Goal: Task Accomplishment & Management: Complete application form

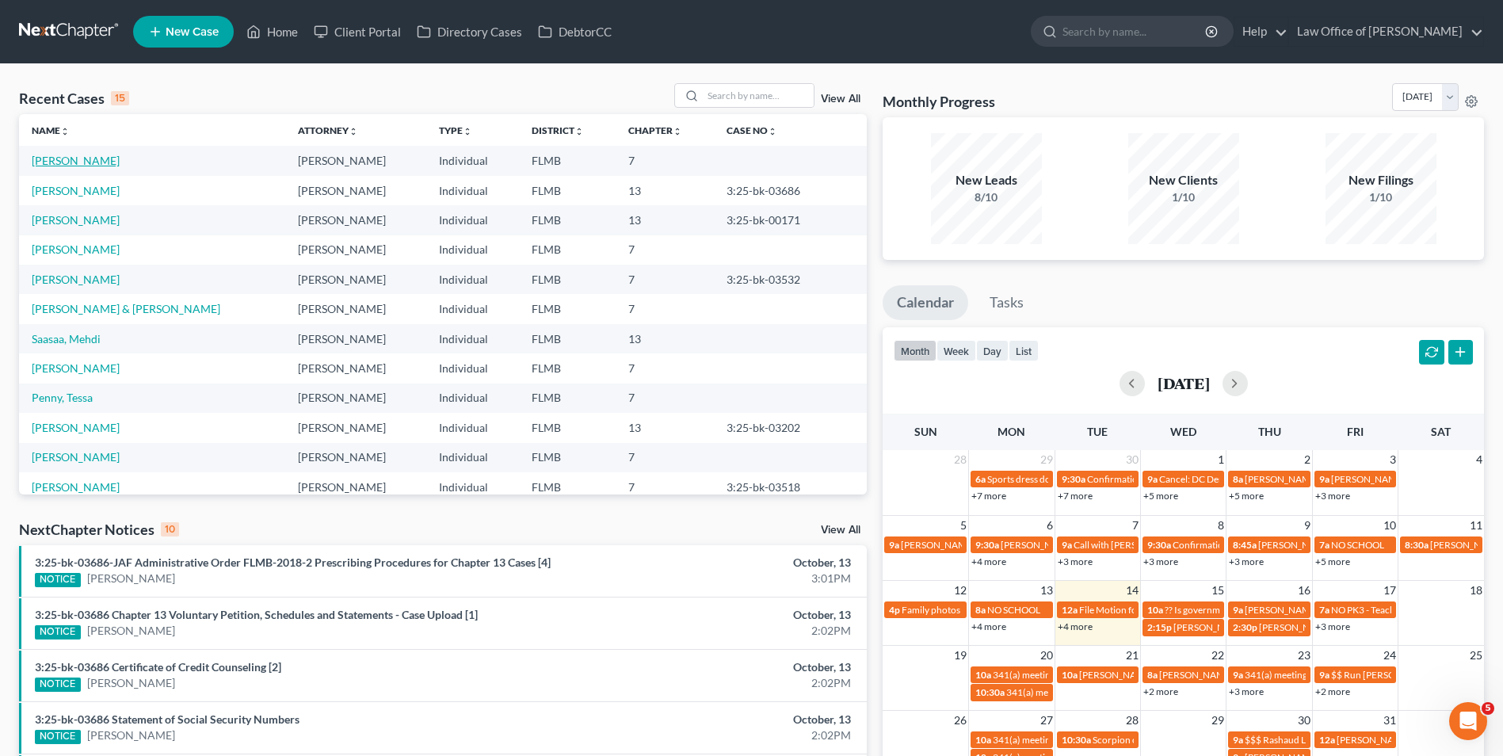
click at [82, 162] on link "[PERSON_NAME]" at bounding box center [76, 160] width 88 height 13
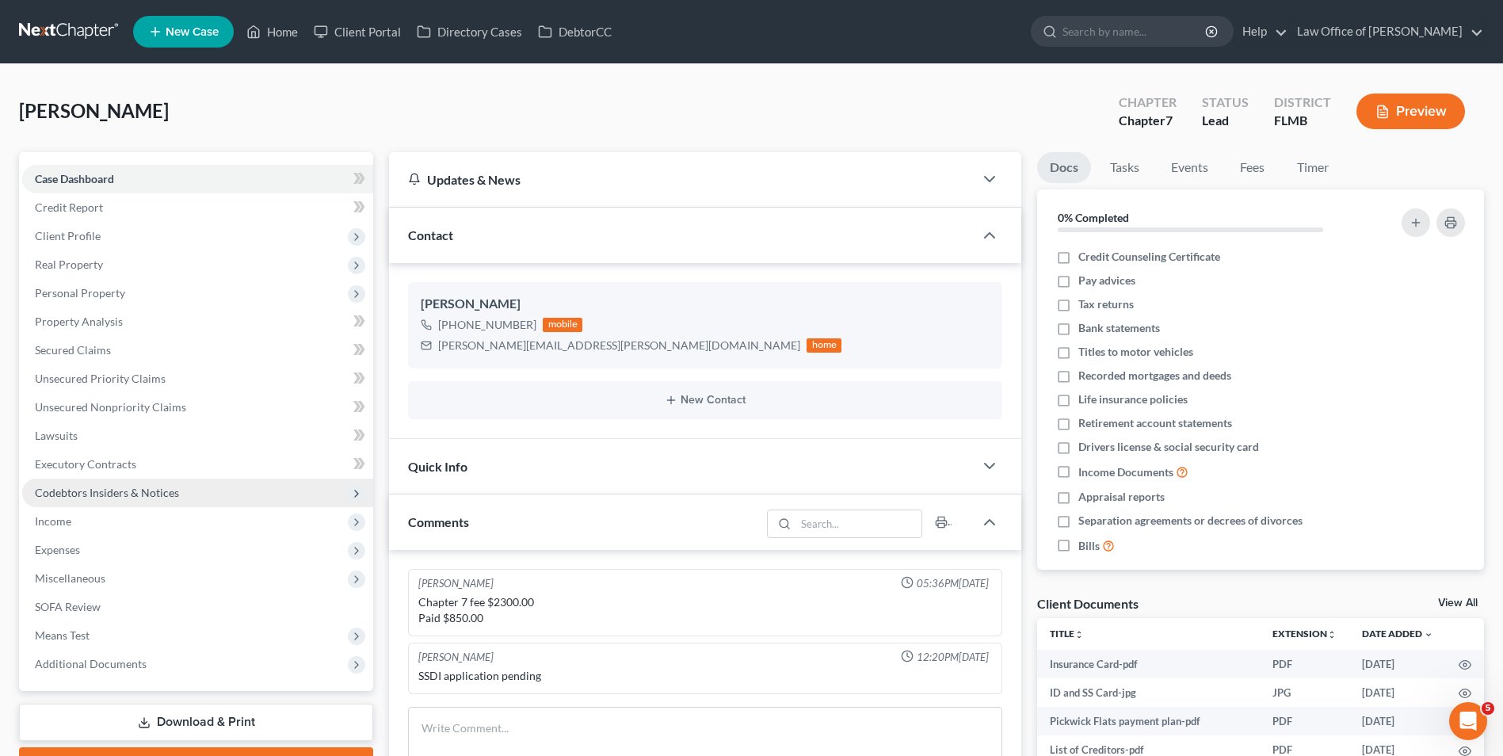
click at [120, 491] on span "Codebtors Insiders & Notices" at bounding box center [107, 492] width 144 height 13
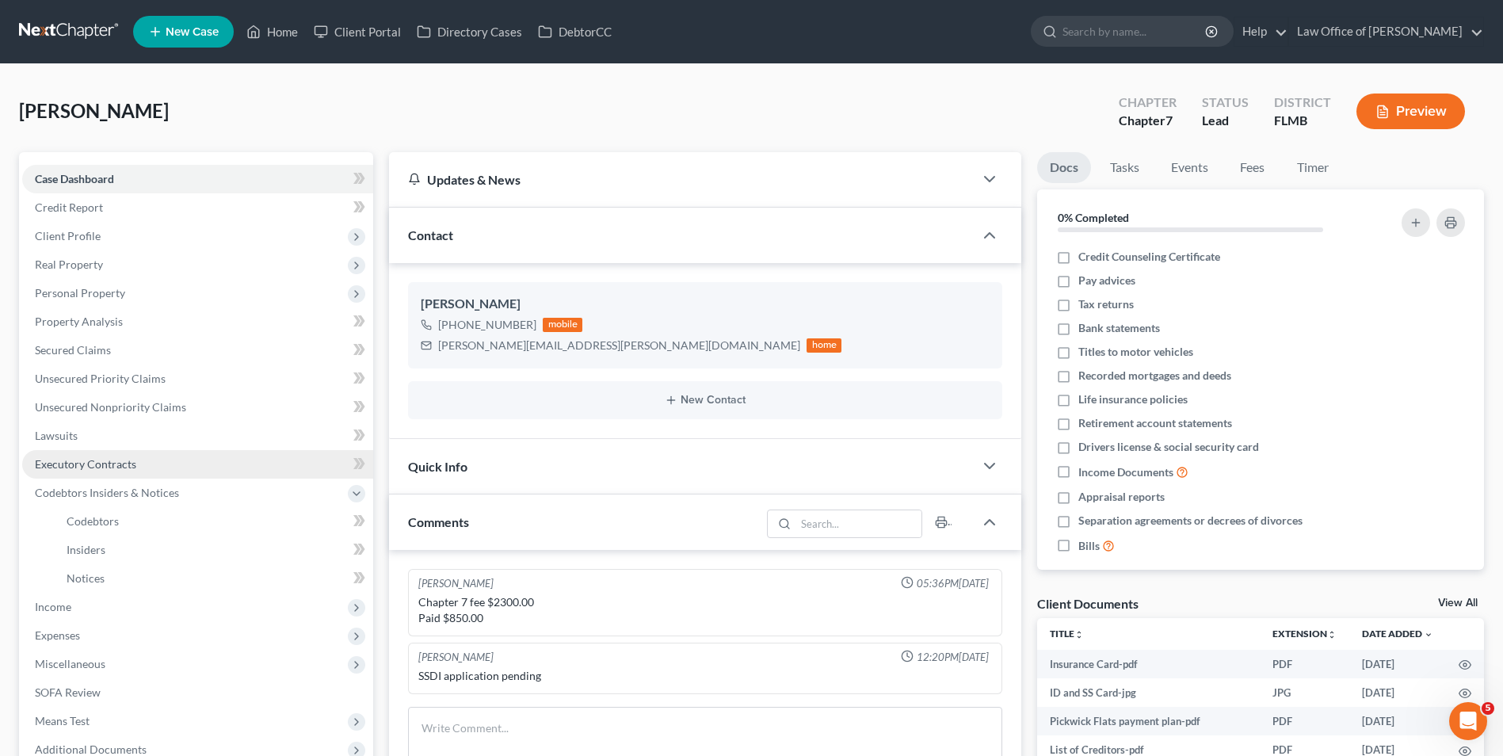
click at [120, 471] on link "Executory Contracts" at bounding box center [197, 464] width 351 height 29
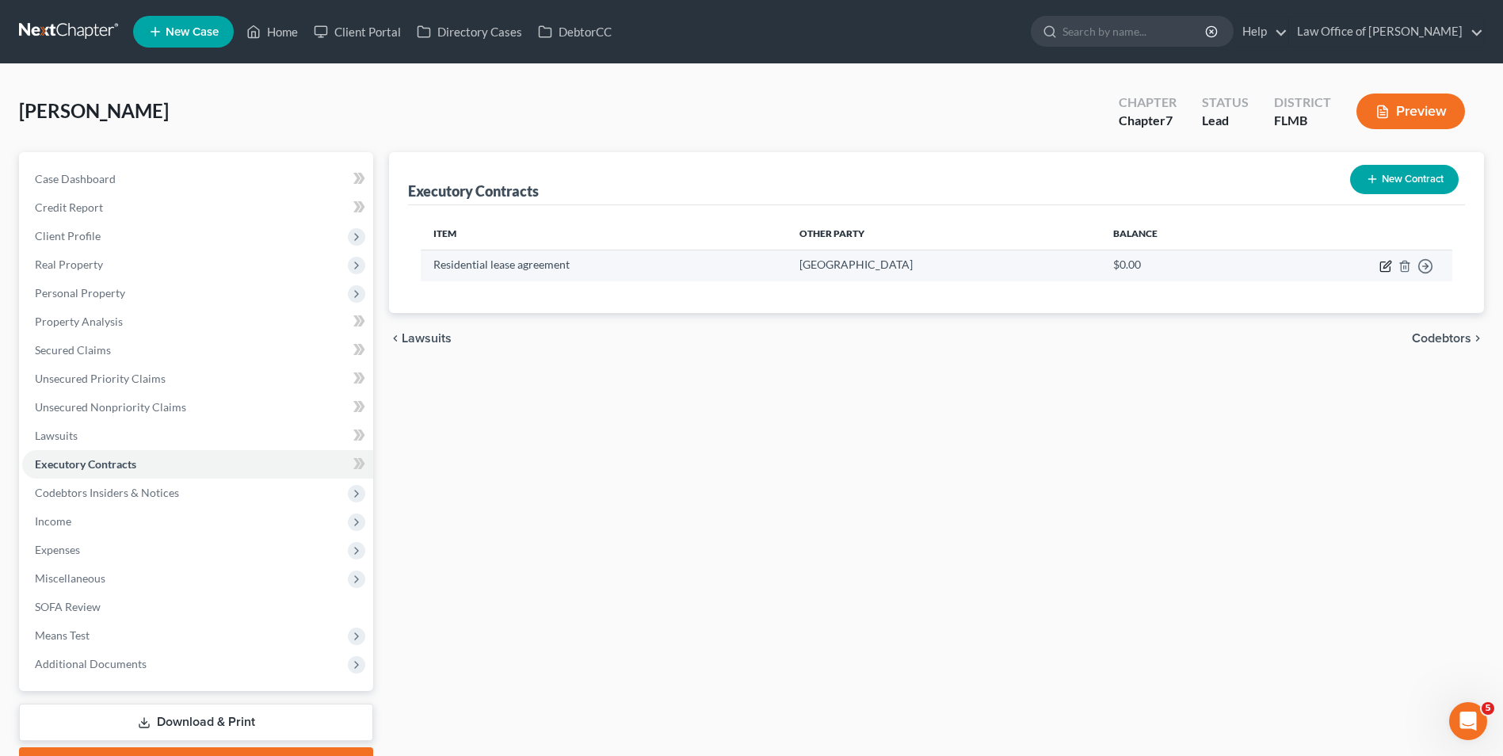
click at [1386, 260] on icon "button" at bounding box center [1386, 266] width 13 height 13
select select "2"
select select "9"
select select "3"
select select "0"
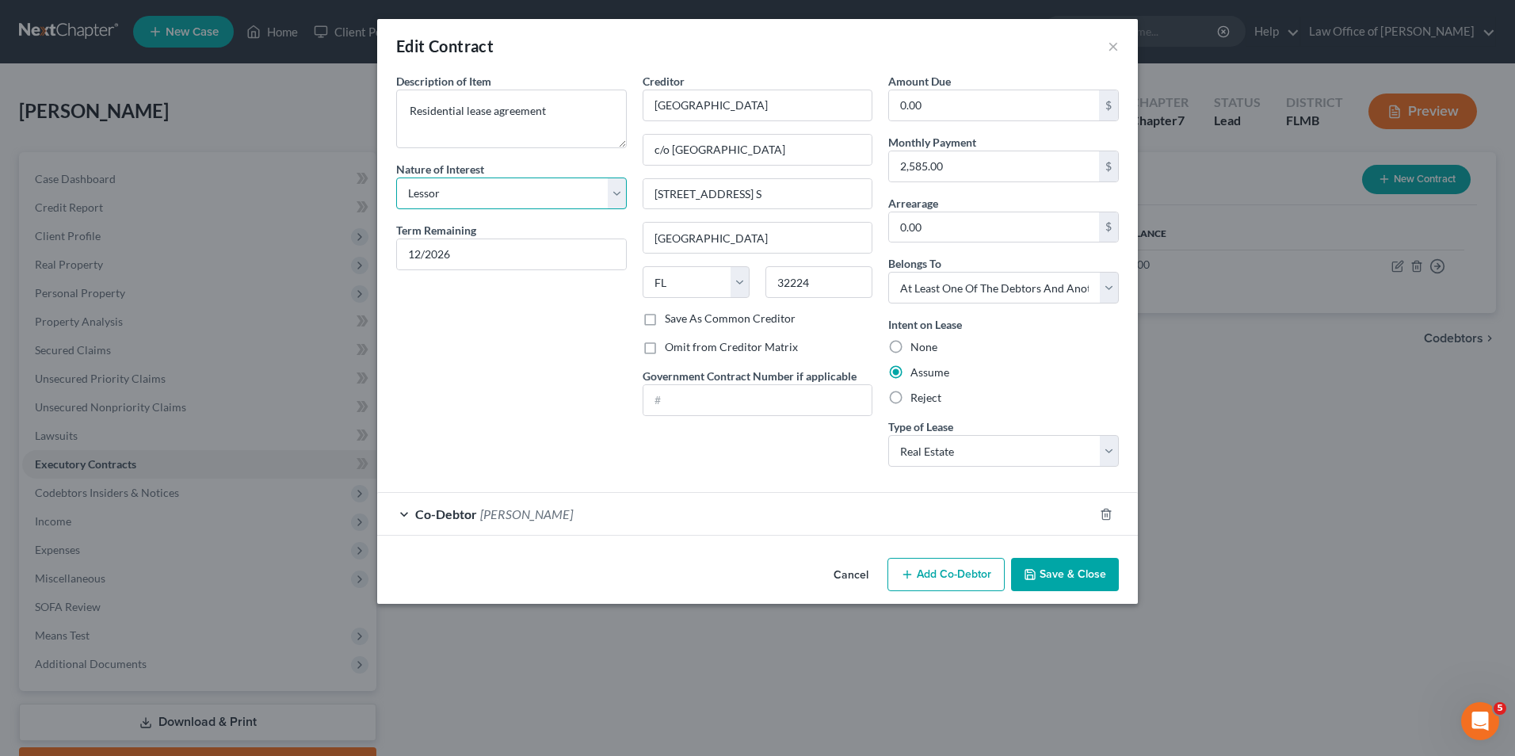
click at [619, 191] on select "Select Purchaser Agent Lessor Lessee" at bounding box center [511, 194] width 231 height 32
select select "3"
click at [396, 178] on select "Select Purchaser Agent Lessor Lessee" at bounding box center [511, 194] width 231 height 32
click at [1031, 562] on button "Save & Close" at bounding box center [1065, 574] width 108 height 33
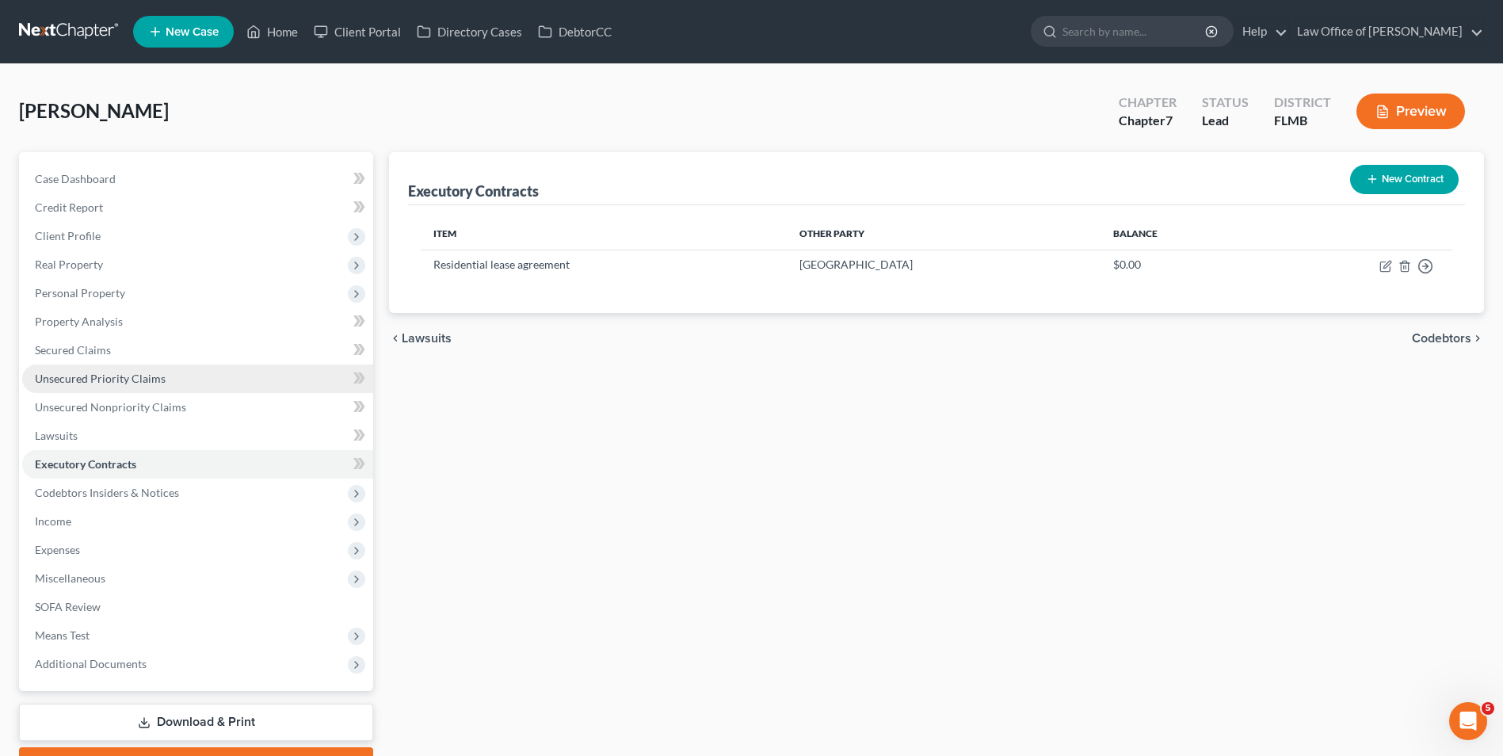
click at [127, 380] on span "Unsecured Priority Claims" at bounding box center [100, 378] width 131 height 13
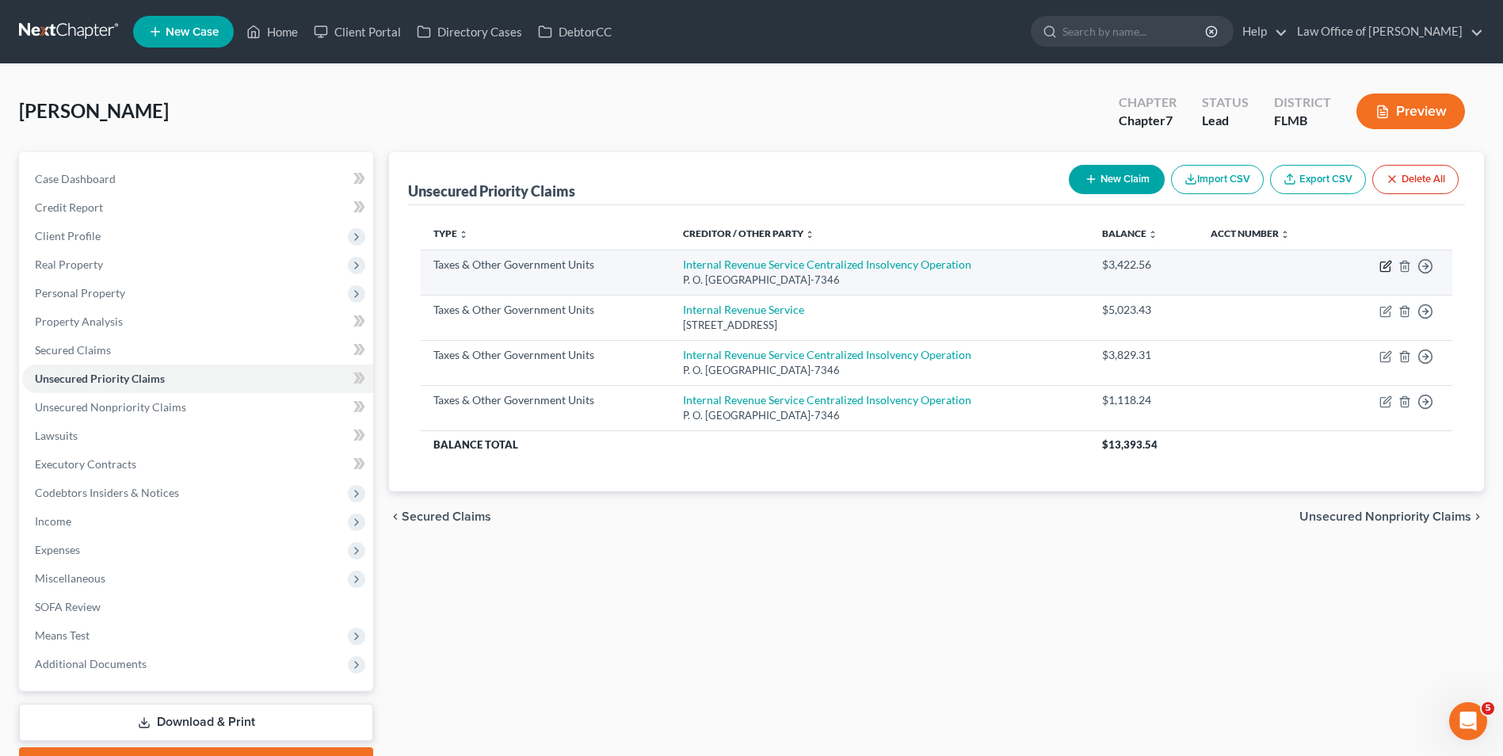
click at [1387, 265] on icon "button" at bounding box center [1386, 266] width 13 height 13
select select "0"
select select "39"
select select "0"
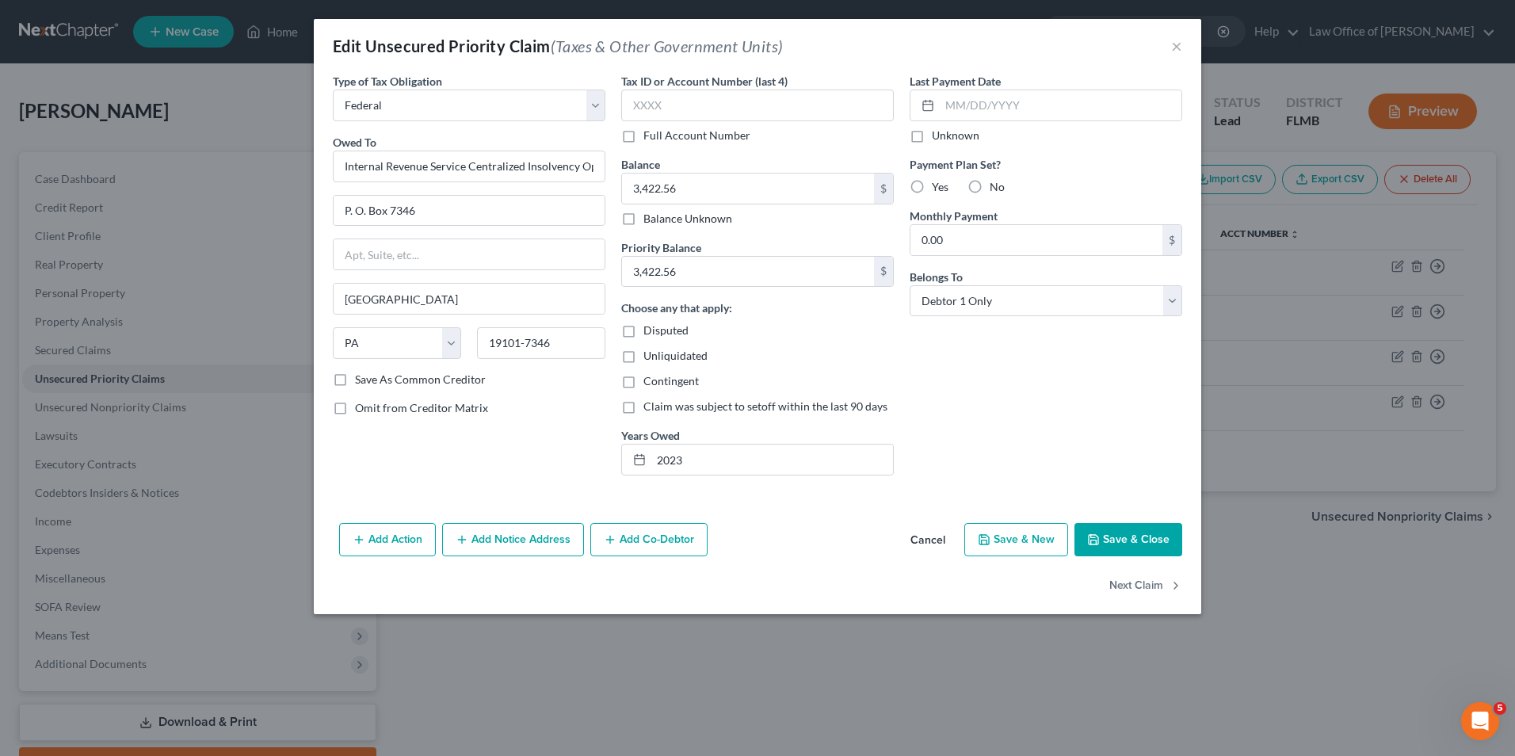
click at [1110, 538] on button "Save & Close" at bounding box center [1129, 539] width 108 height 33
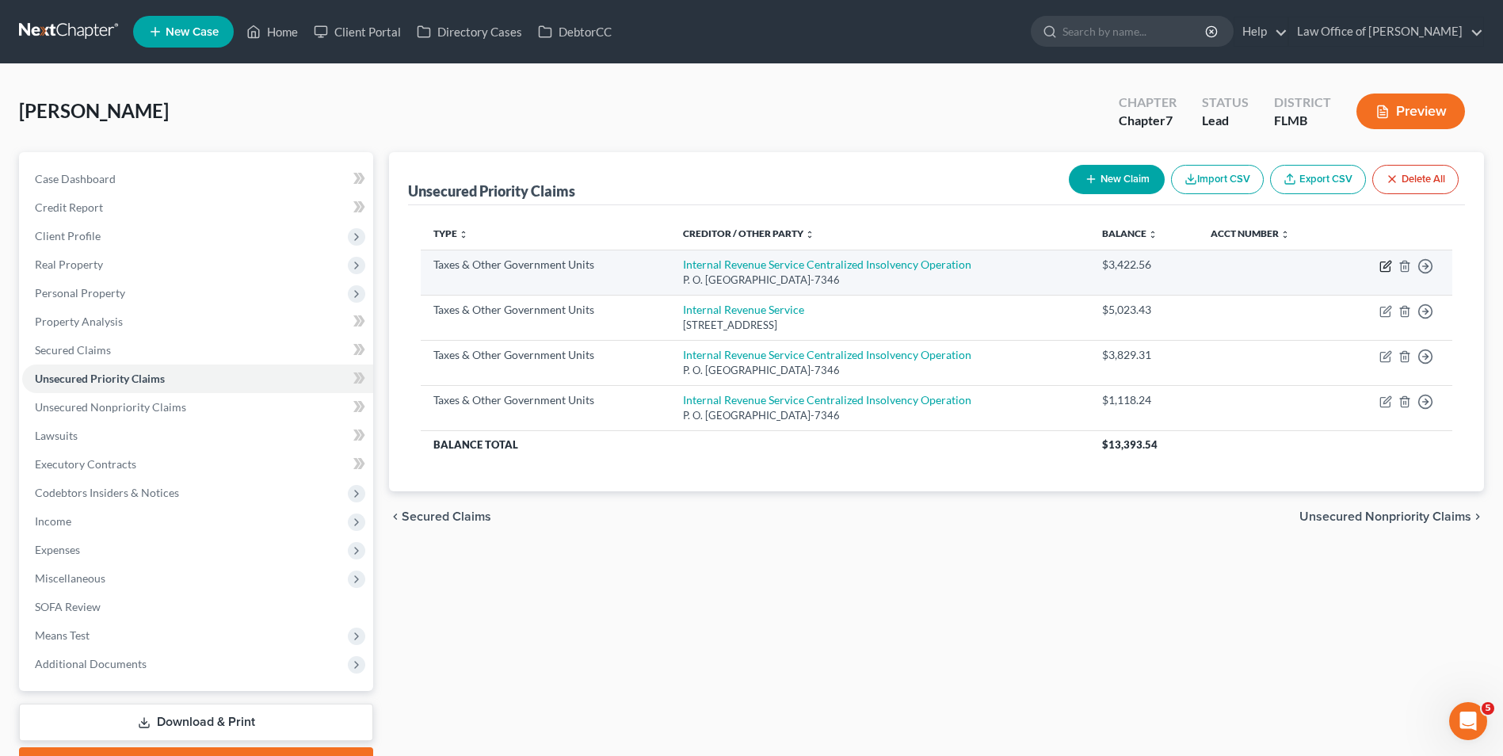
click at [1384, 265] on icon "button" at bounding box center [1386, 266] width 13 height 13
select select "0"
select select "39"
select select "0"
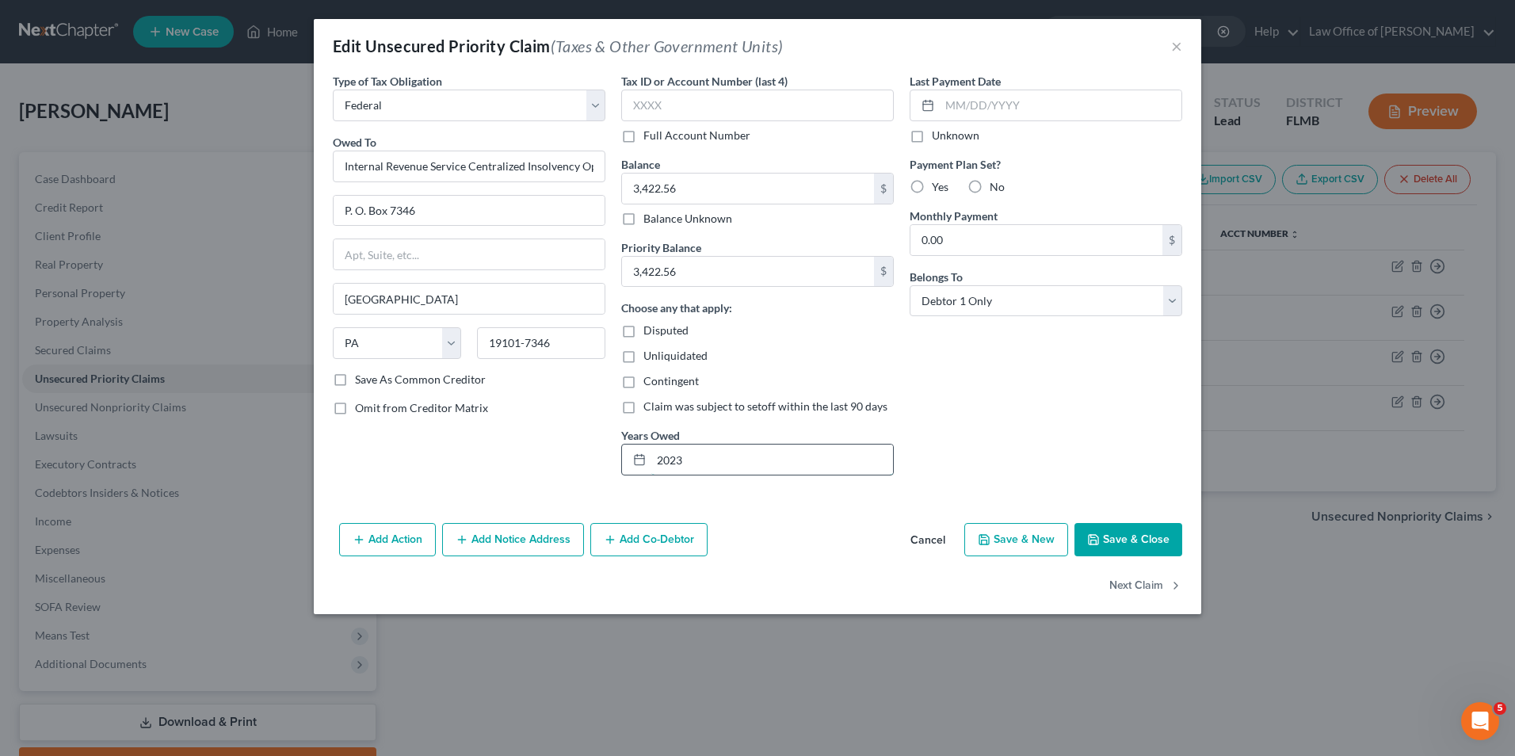
click at [684, 459] on input "2023" at bounding box center [772, 460] width 242 height 30
click at [1132, 579] on button "Next Claim" at bounding box center [1145, 585] width 73 height 33
select select "0"
select select "39"
select select "0"
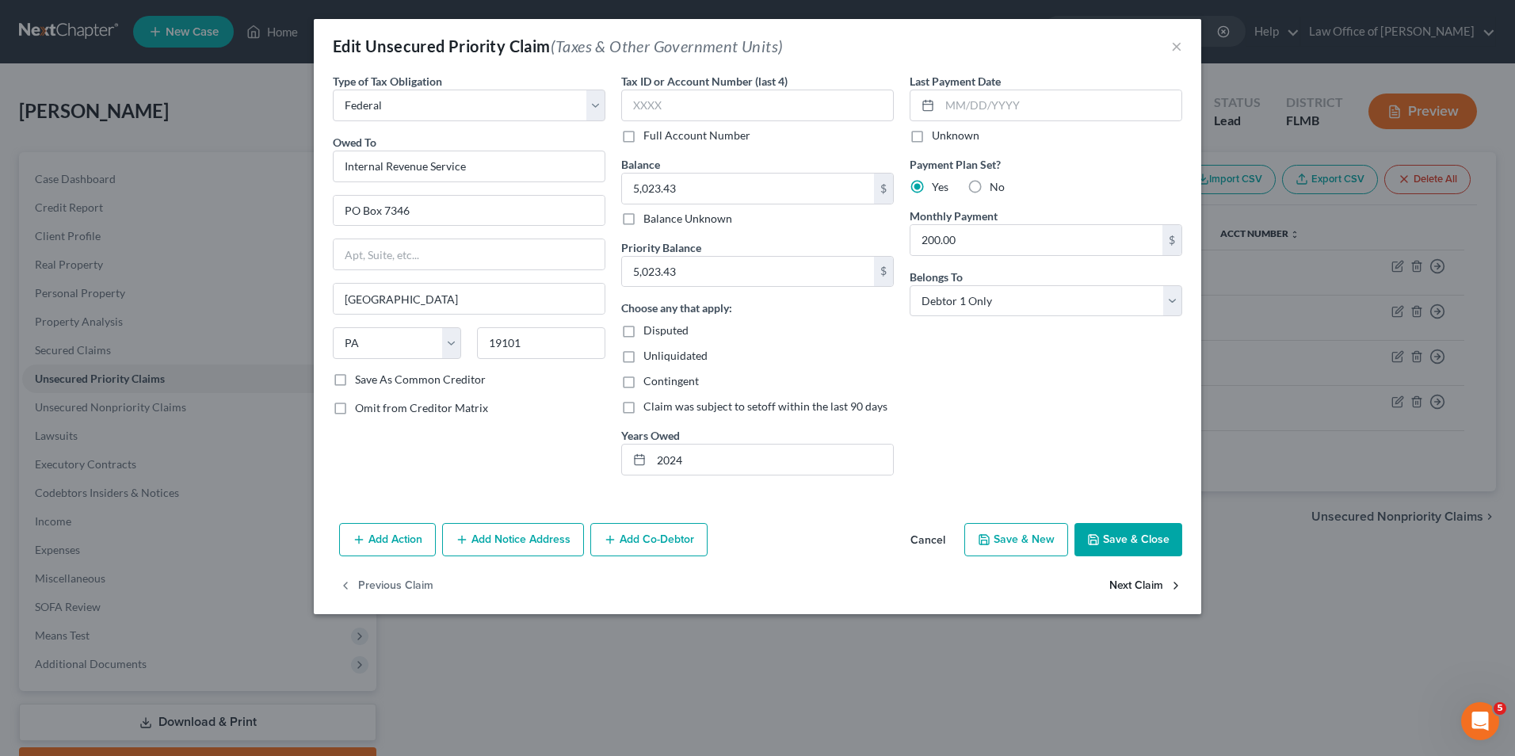
click at [1132, 579] on button "Next Claim" at bounding box center [1145, 585] width 73 height 33
select select "0"
select select "39"
select select "0"
click at [1132, 579] on button "Next Claim" at bounding box center [1145, 585] width 73 height 33
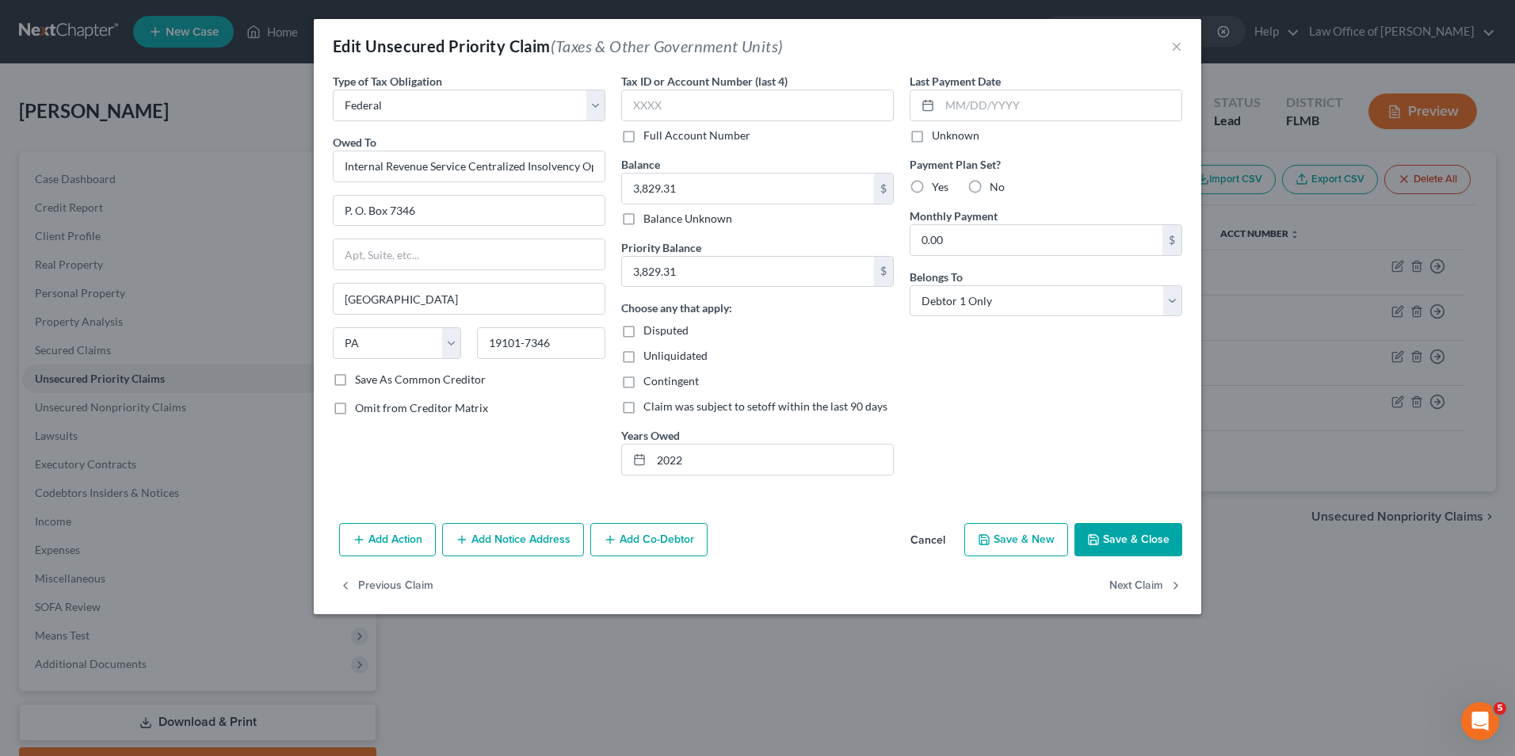
select select "0"
select select "39"
select select "0"
click at [1126, 540] on button "Save & Close" at bounding box center [1129, 539] width 108 height 33
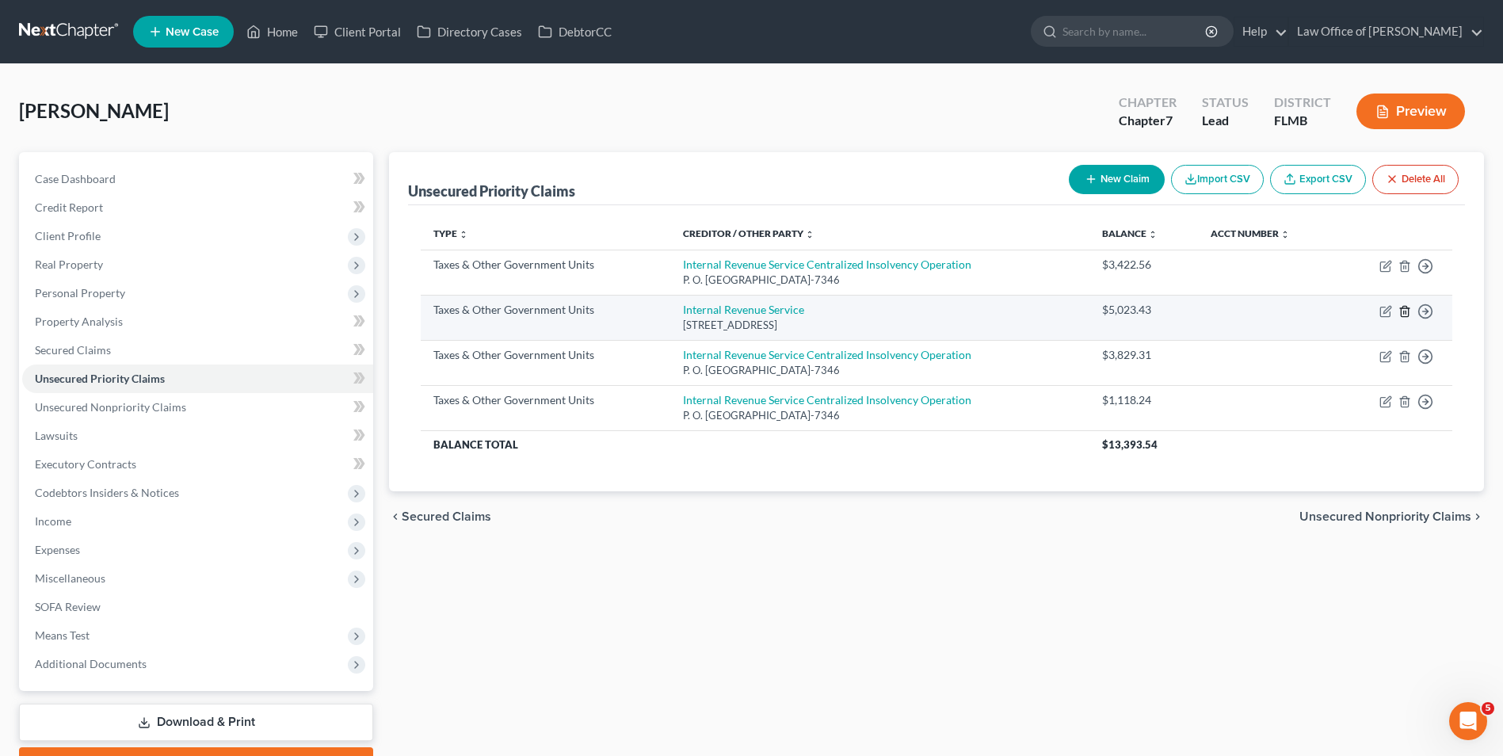
click at [1402, 308] on icon "button" at bounding box center [1404, 311] width 7 height 10
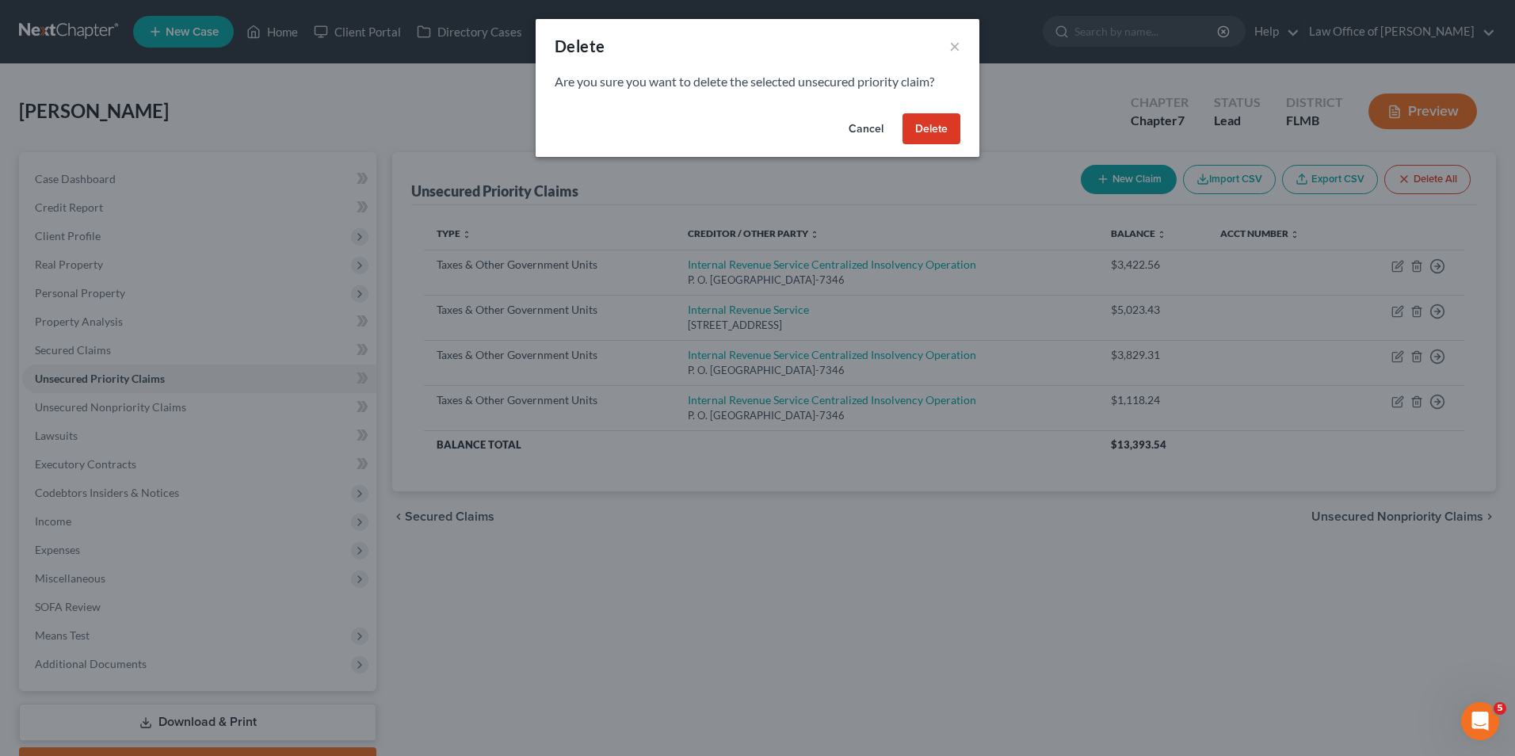
click at [930, 131] on button "Delete" at bounding box center [932, 129] width 58 height 32
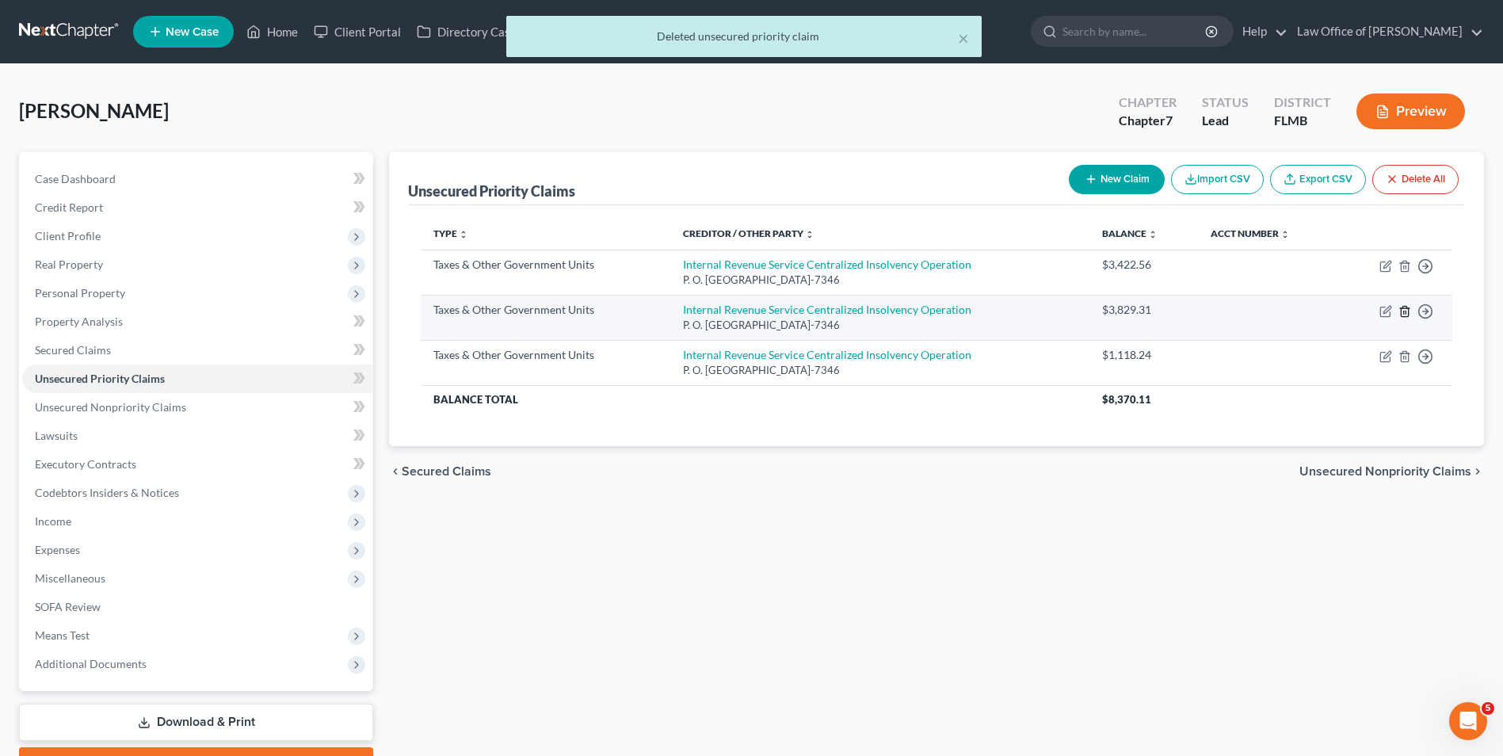
click at [1403, 311] on icon "button" at bounding box center [1405, 311] width 13 height 13
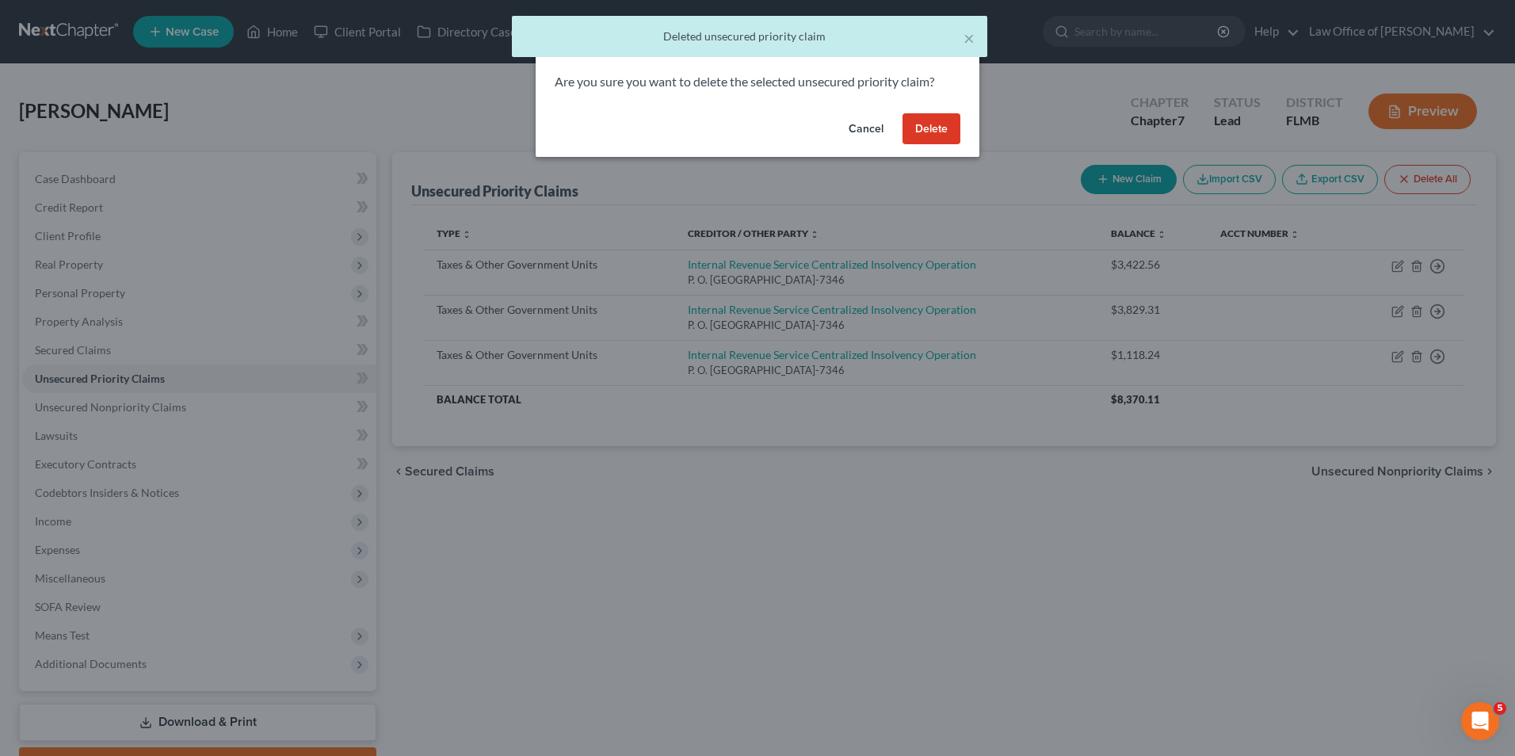
click at [934, 137] on button "Delete" at bounding box center [932, 129] width 58 height 32
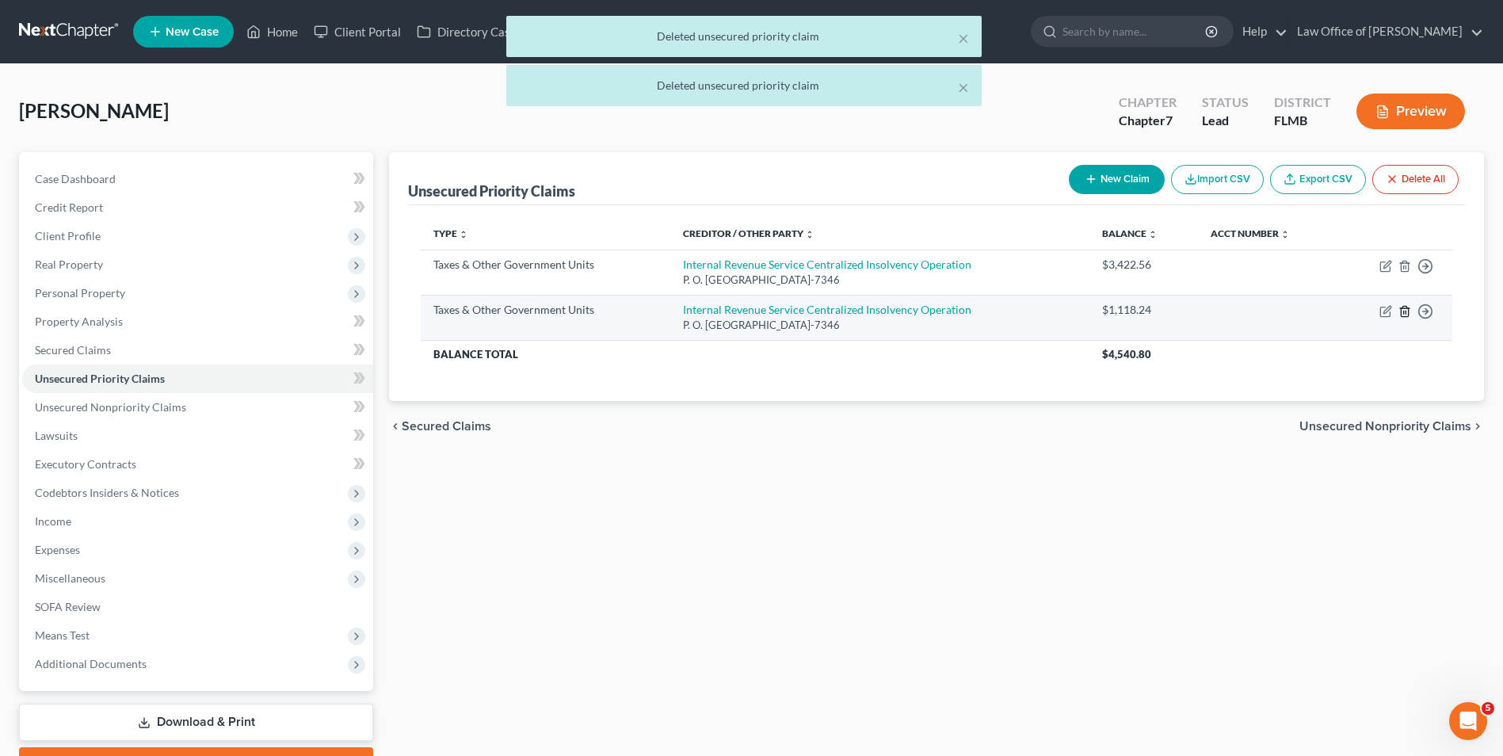
click at [1403, 315] on icon "button" at bounding box center [1405, 311] width 13 height 13
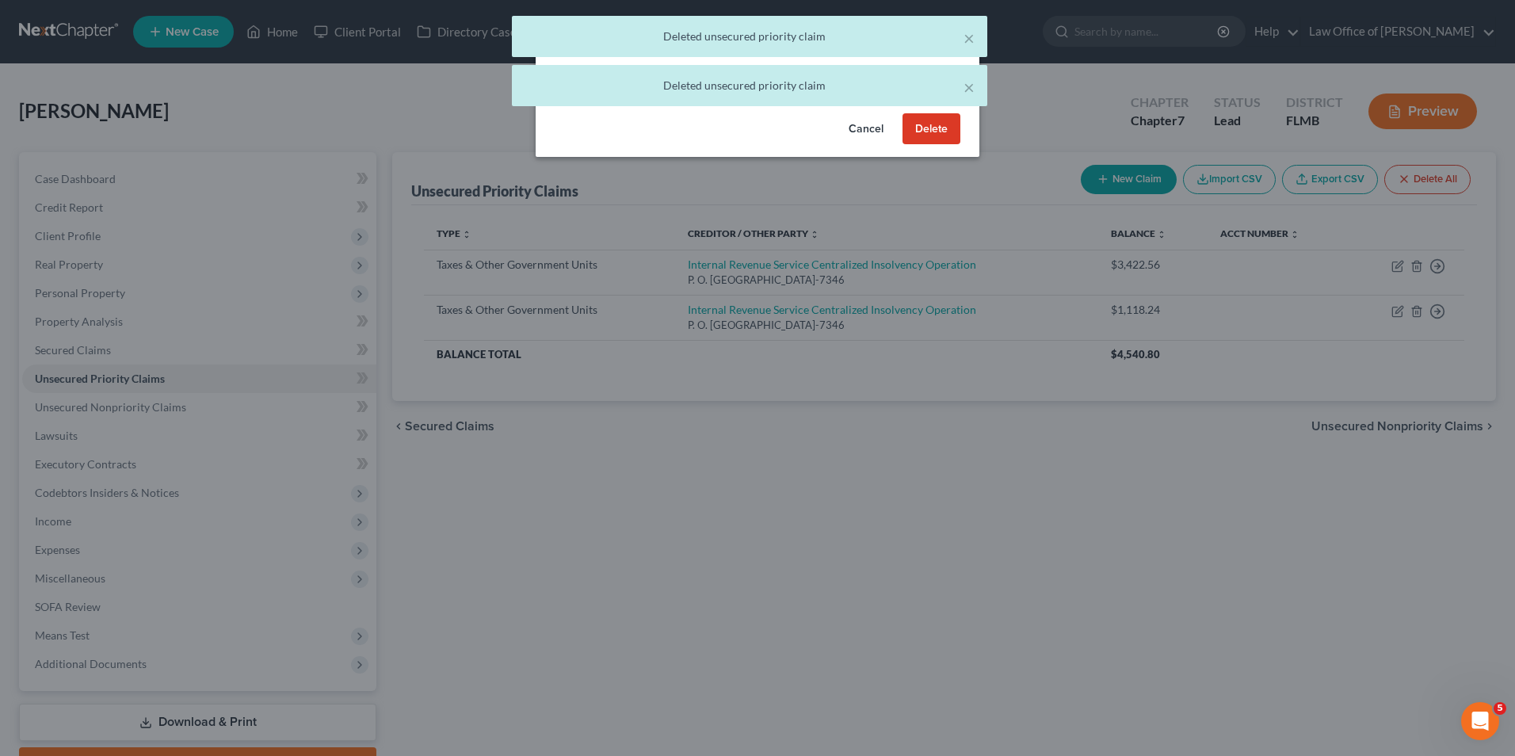
click at [925, 130] on button "Delete" at bounding box center [932, 129] width 58 height 32
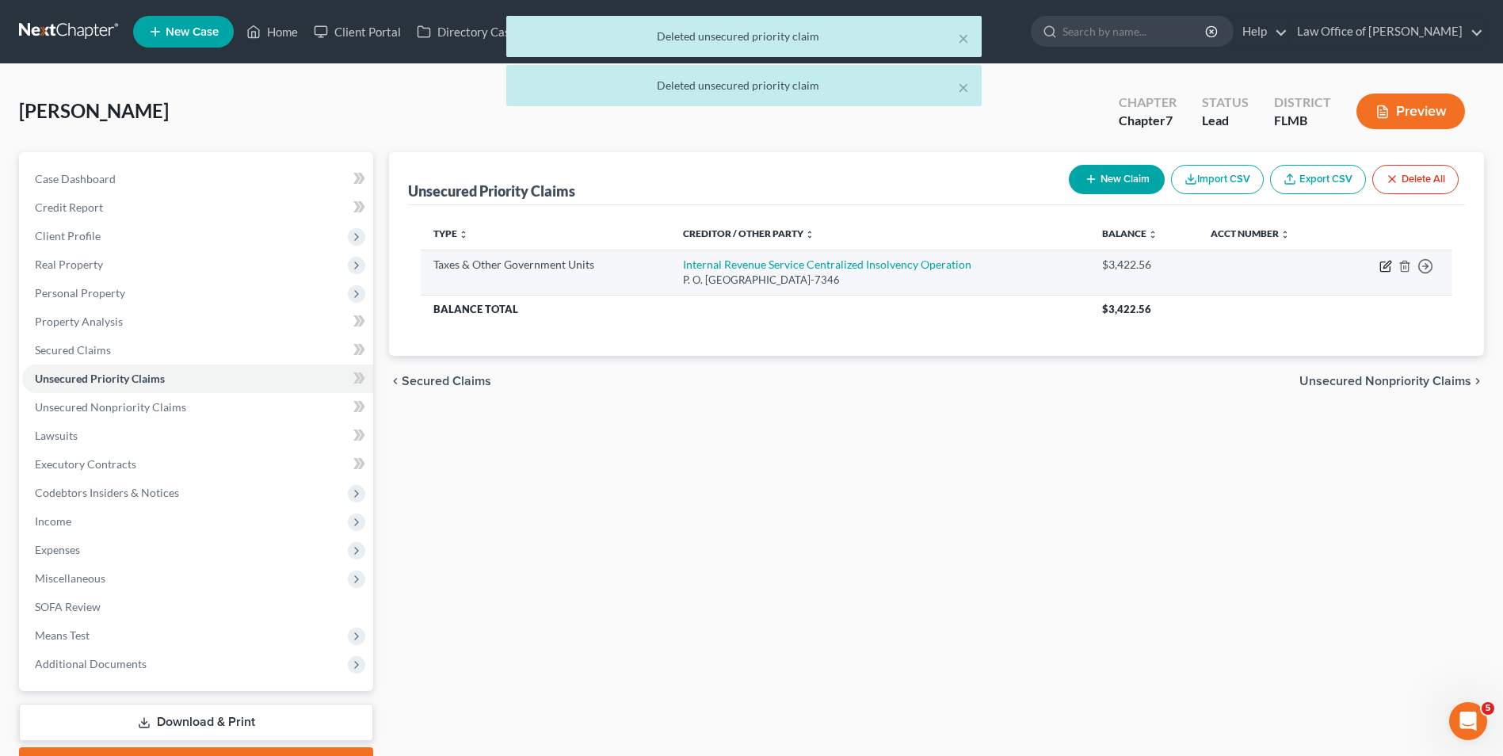
click at [1380, 267] on icon "button" at bounding box center [1385, 267] width 10 height 10
select select "0"
select select "39"
select select "0"
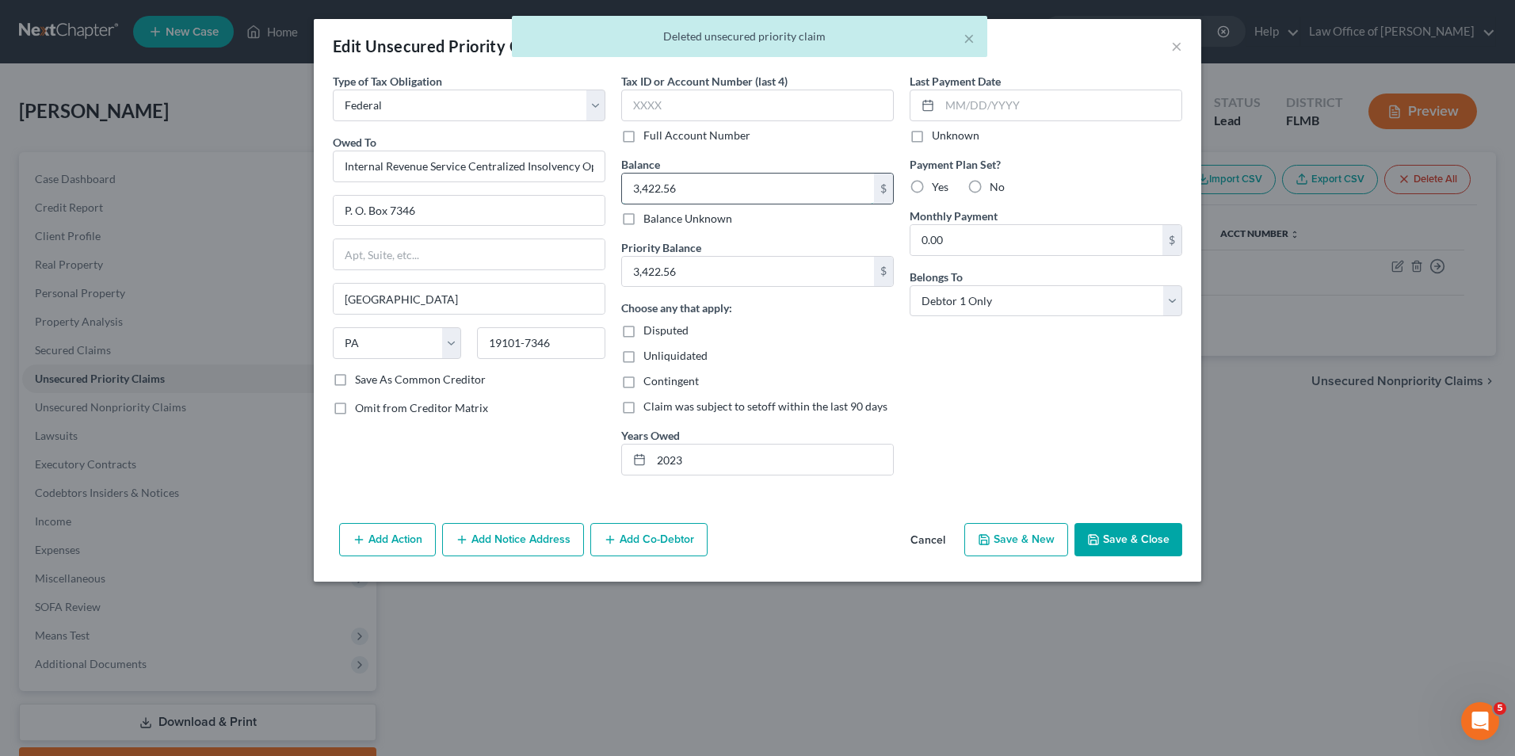
click at [726, 181] on input "3,422.56" at bounding box center [748, 189] width 252 height 30
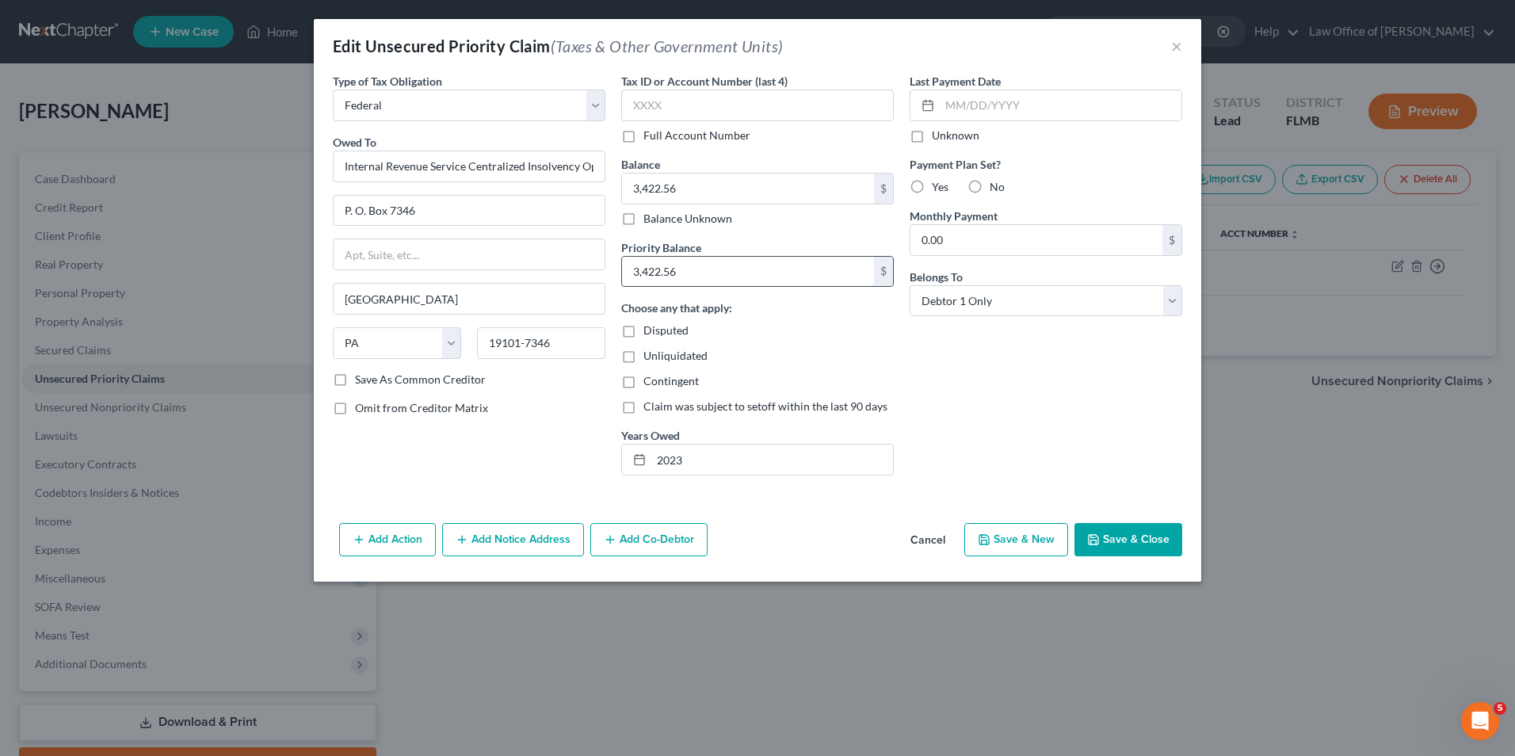
click at [693, 274] on input "3,422.56" at bounding box center [748, 272] width 252 height 30
click at [693, 273] on input "3,422.56" at bounding box center [748, 272] width 252 height 30
type input "13,393.54"
click at [696, 190] on input "3,422.56" at bounding box center [748, 189] width 252 height 30
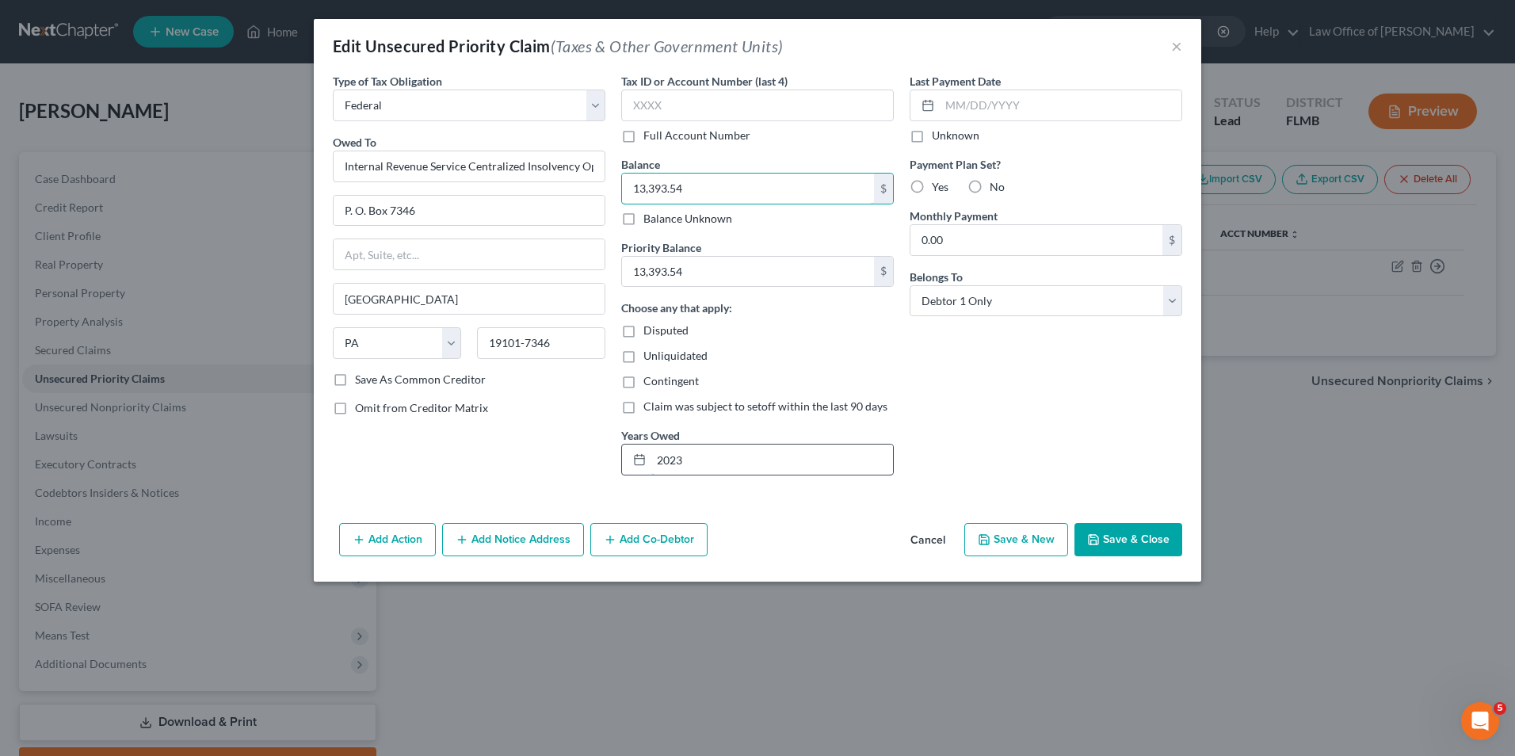
type input "13,393.54"
click at [716, 460] on input "2023" at bounding box center [772, 460] width 242 height 30
type input "2021, 2022, 2023, 2024"
click at [1008, 105] on input "text" at bounding box center [1061, 105] width 242 height 30
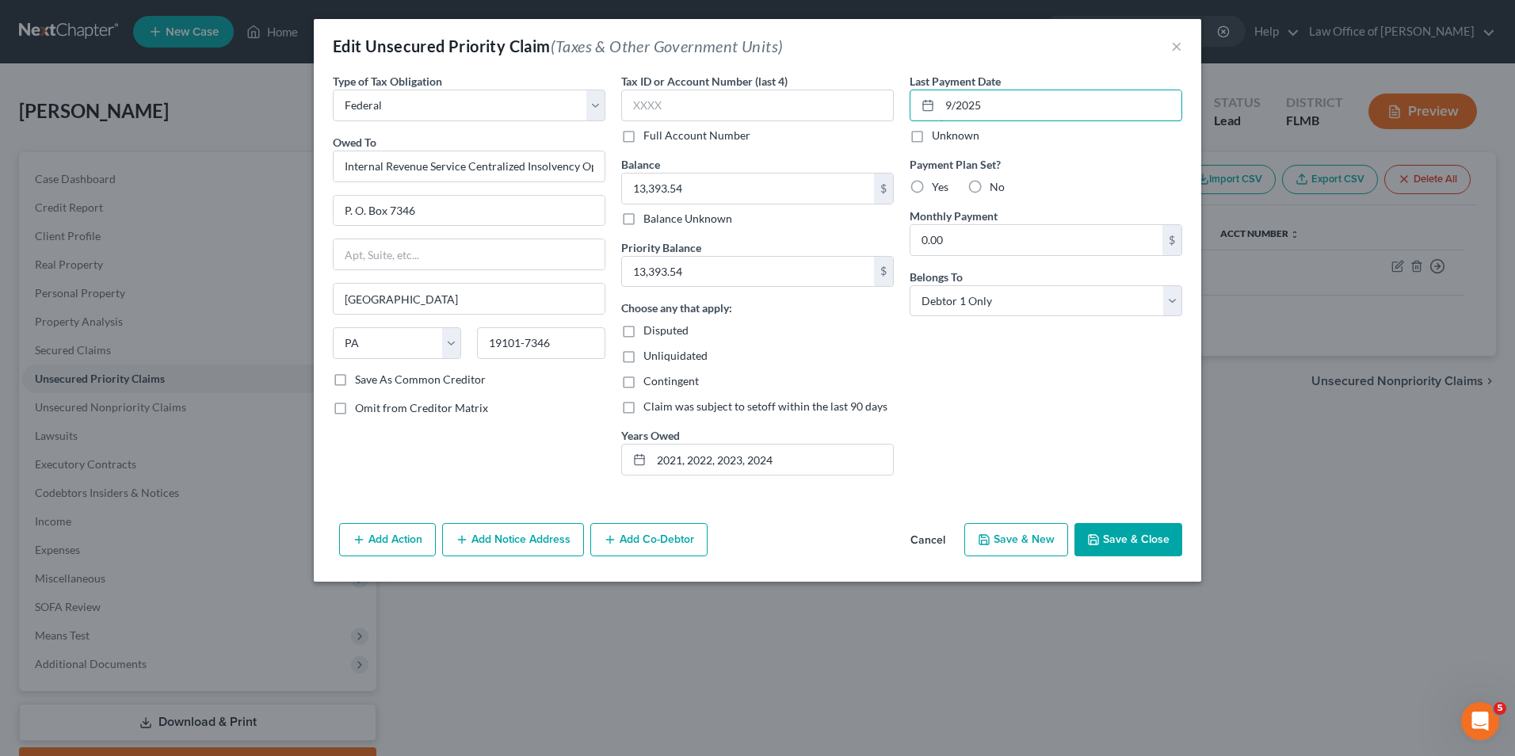
type input "9/2025"
click at [932, 183] on label "Yes" at bounding box center [940, 187] width 17 height 16
click at [938, 183] on input "Yes" at bounding box center [943, 184] width 10 height 10
radio input "true"
click at [964, 246] on input "0.00" at bounding box center [1037, 240] width 252 height 30
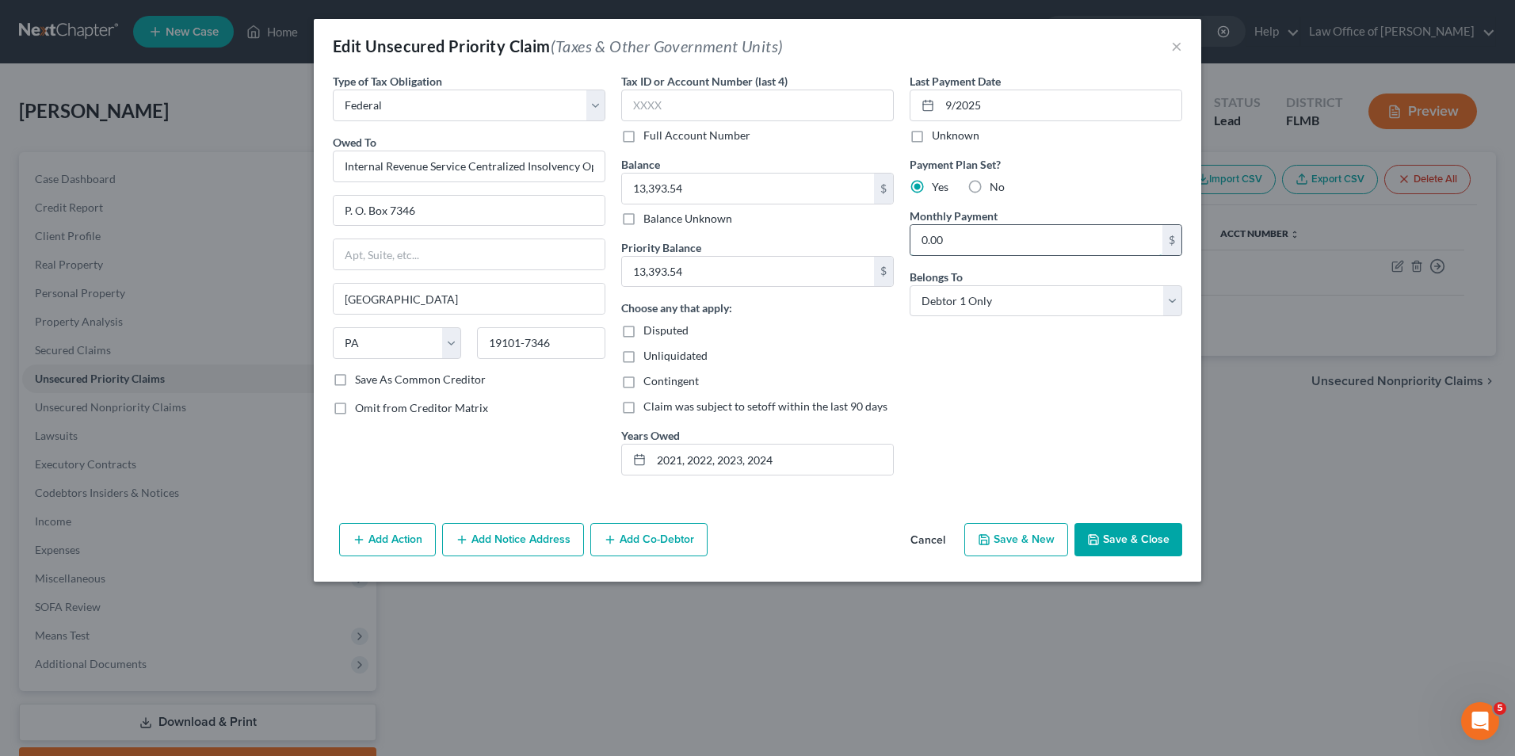
click at [964, 246] on input "0.00" at bounding box center [1037, 240] width 252 height 30
type input "200"
click at [896, 399] on div "Tax ID or Account Number (last 4) Full Account Number Balance 13,393.54 $ Balan…" at bounding box center [757, 280] width 288 height 415
click at [1135, 534] on button "Save & Close" at bounding box center [1129, 539] width 108 height 33
click at [991, 102] on input "9/2025" at bounding box center [1061, 105] width 242 height 30
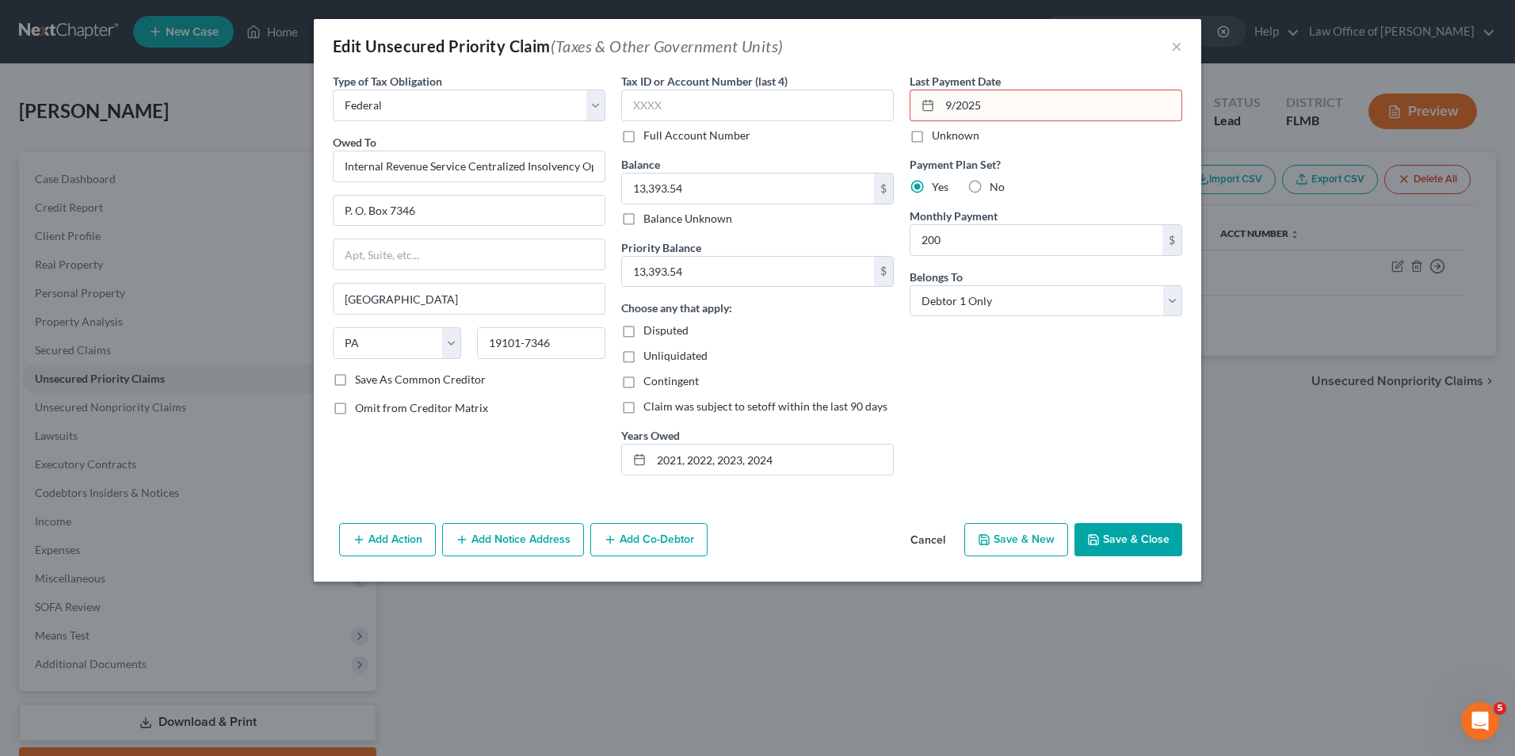
click at [991, 102] on input "9/2025" at bounding box center [1061, 105] width 242 height 30
drag, startPoint x: 991, startPoint y: 102, endPoint x: 942, endPoint y: 102, distance: 48.3
click at [942, 102] on input "9/2025" at bounding box center [1061, 105] width 242 height 30
click at [1141, 534] on button "Save & Close" at bounding box center [1129, 539] width 108 height 33
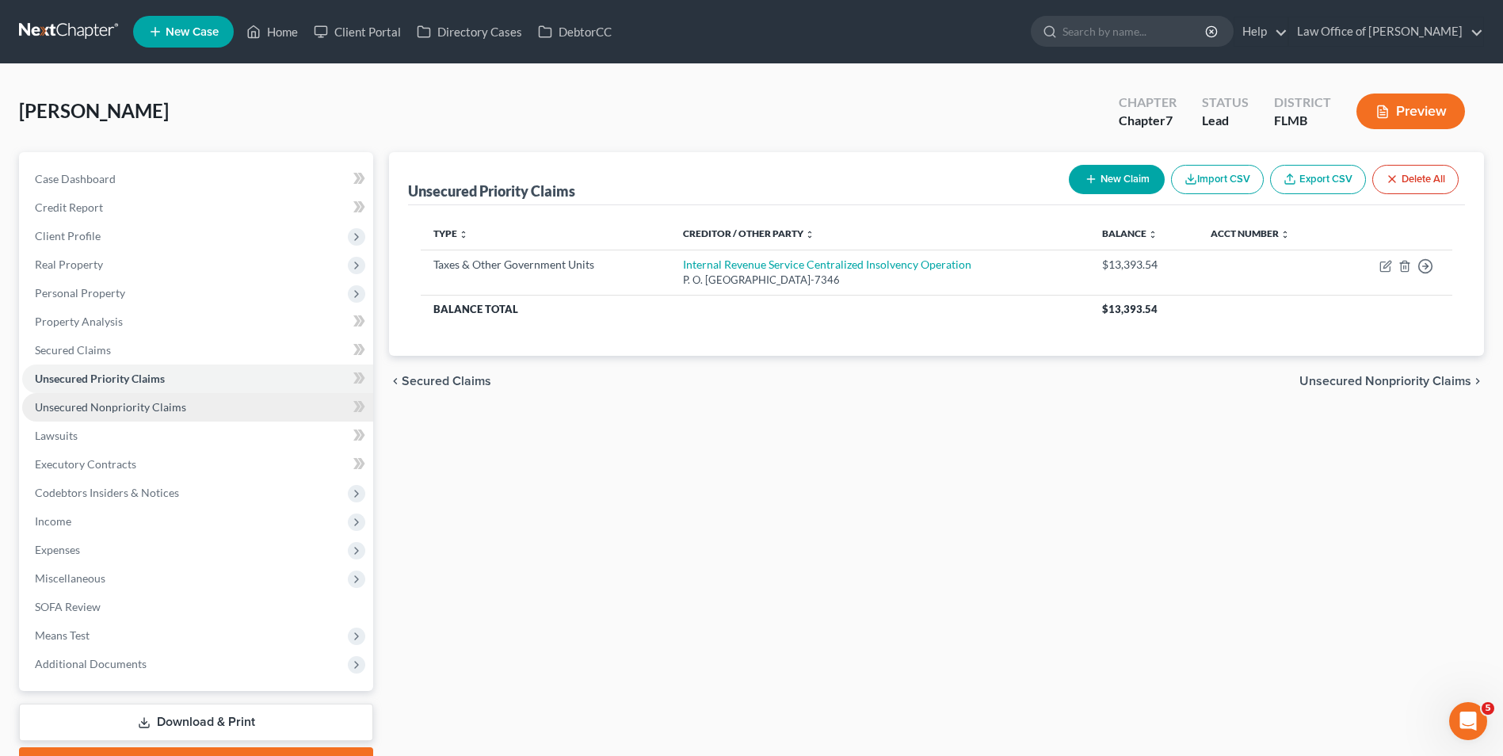
click at [105, 413] on span "Unsecured Nonpriority Claims" at bounding box center [110, 406] width 151 height 13
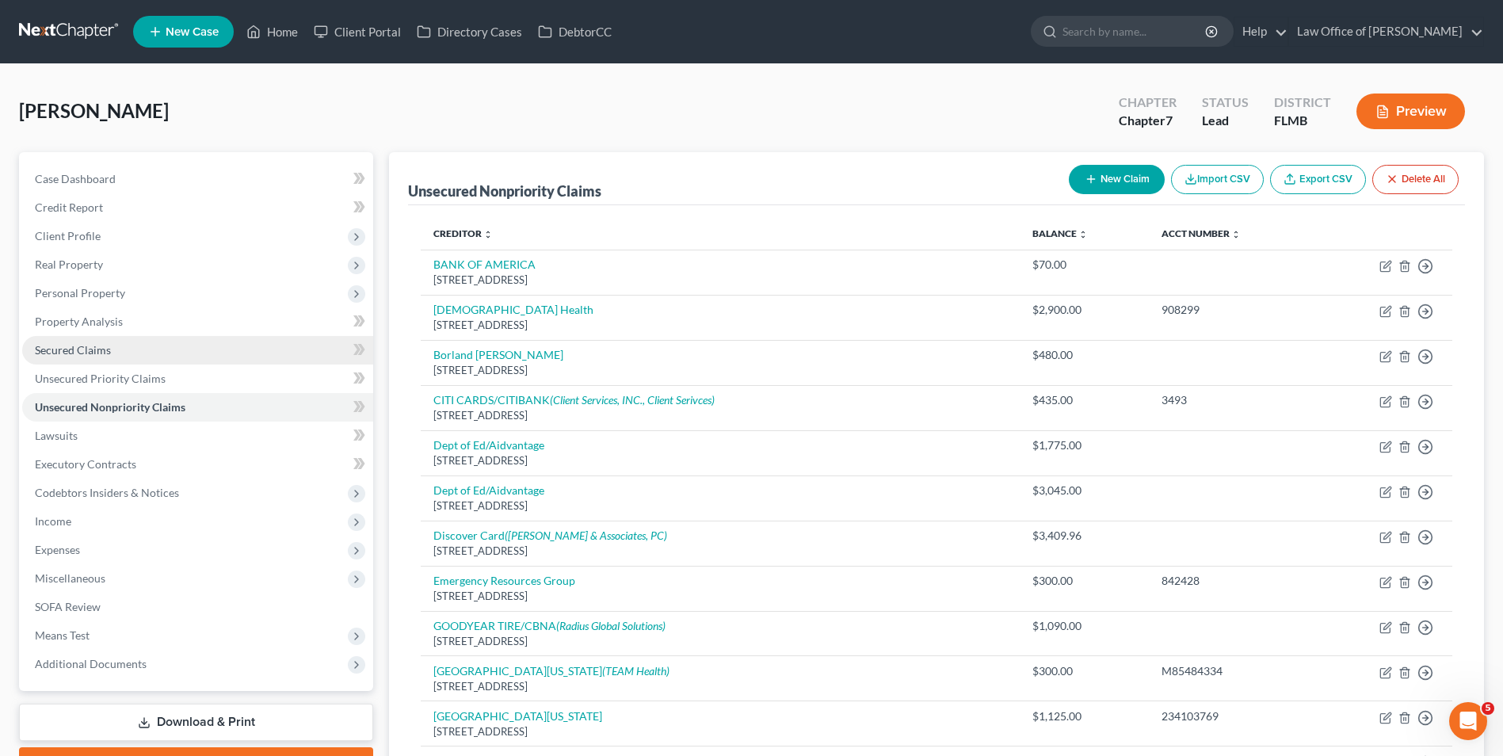
click at [72, 353] on span "Secured Claims" at bounding box center [73, 349] width 76 height 13
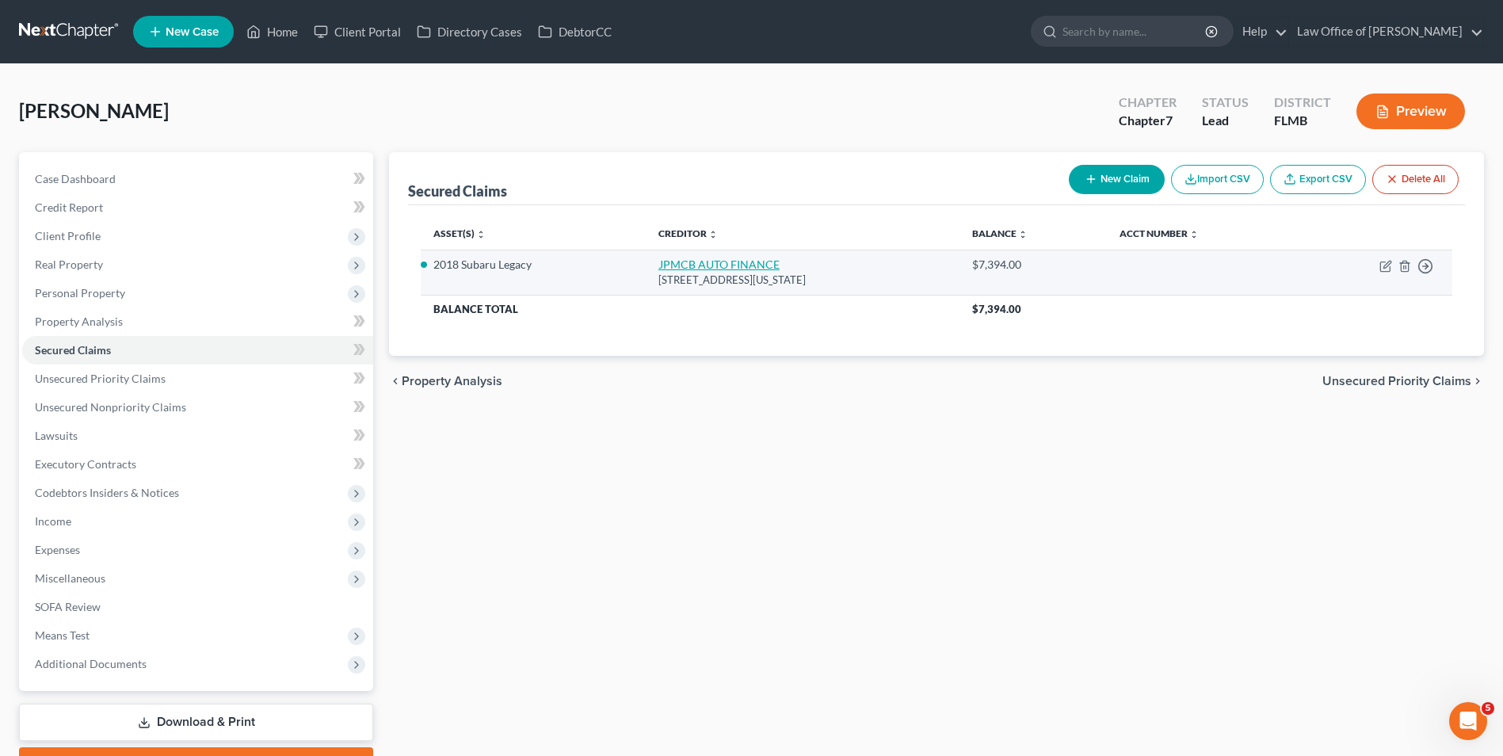
click at [659, 265] on link "JPMCB AUTO FINANCE" at bounding box center [719, 264] width 121 height 13
select select "19"
select select "0"
select select "4"
select select "3"
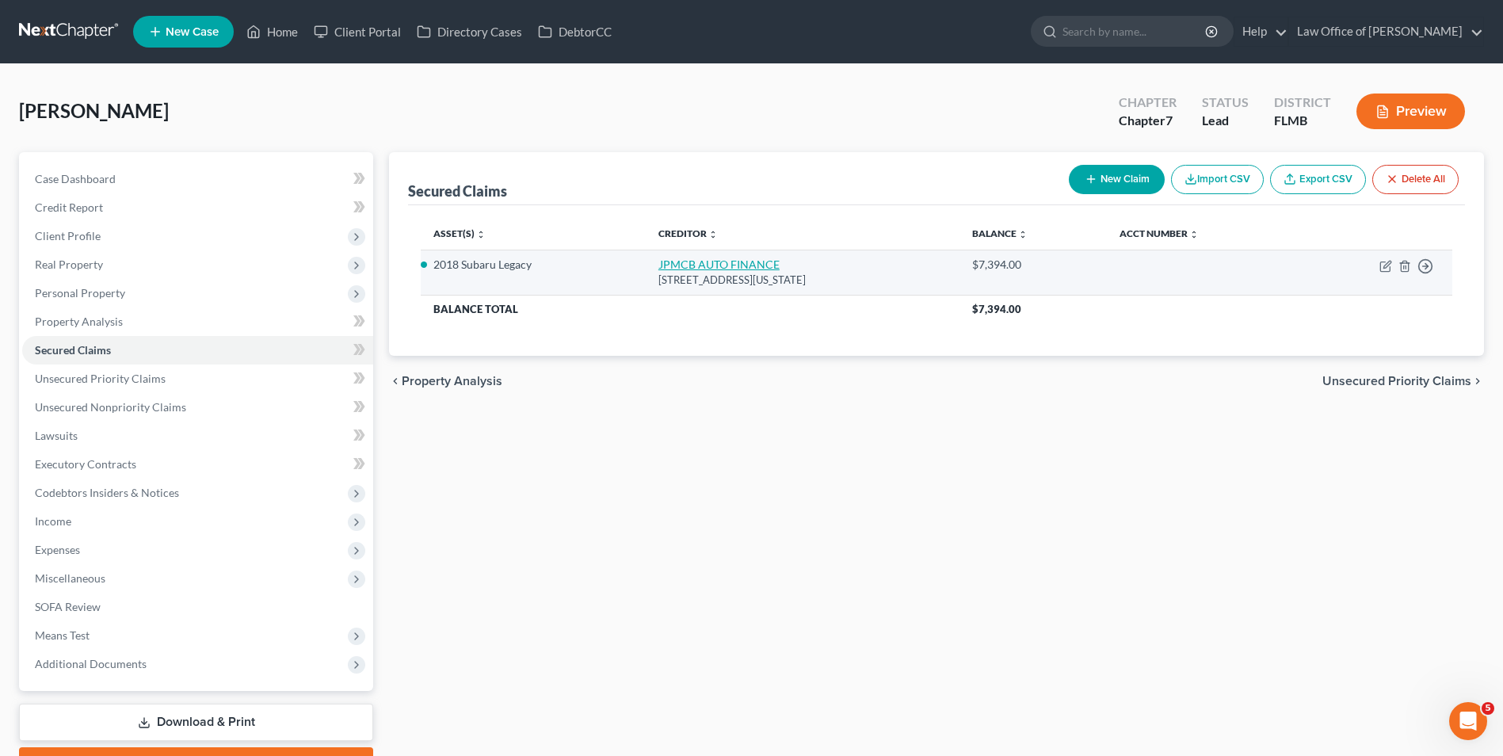
select select "0"
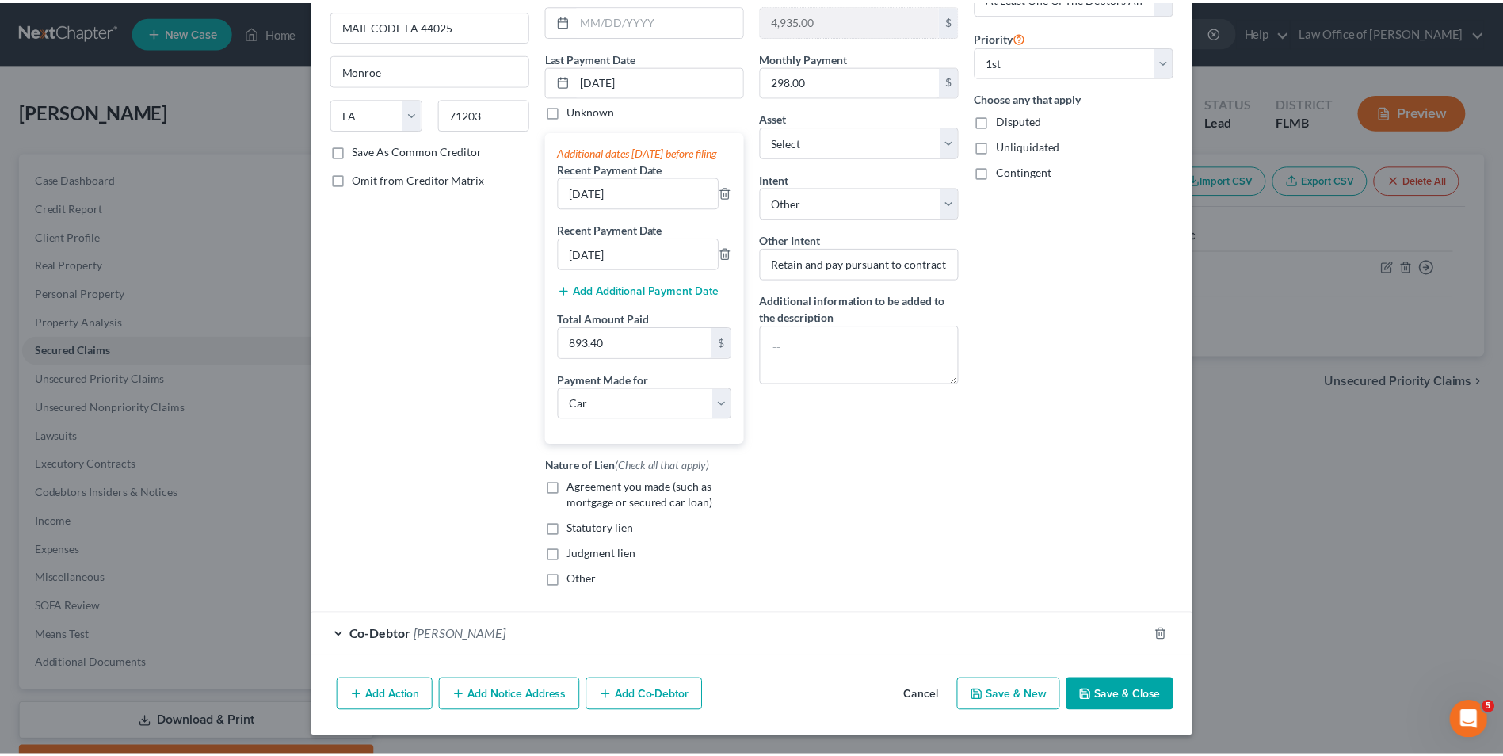
scroll to position [185, 0]
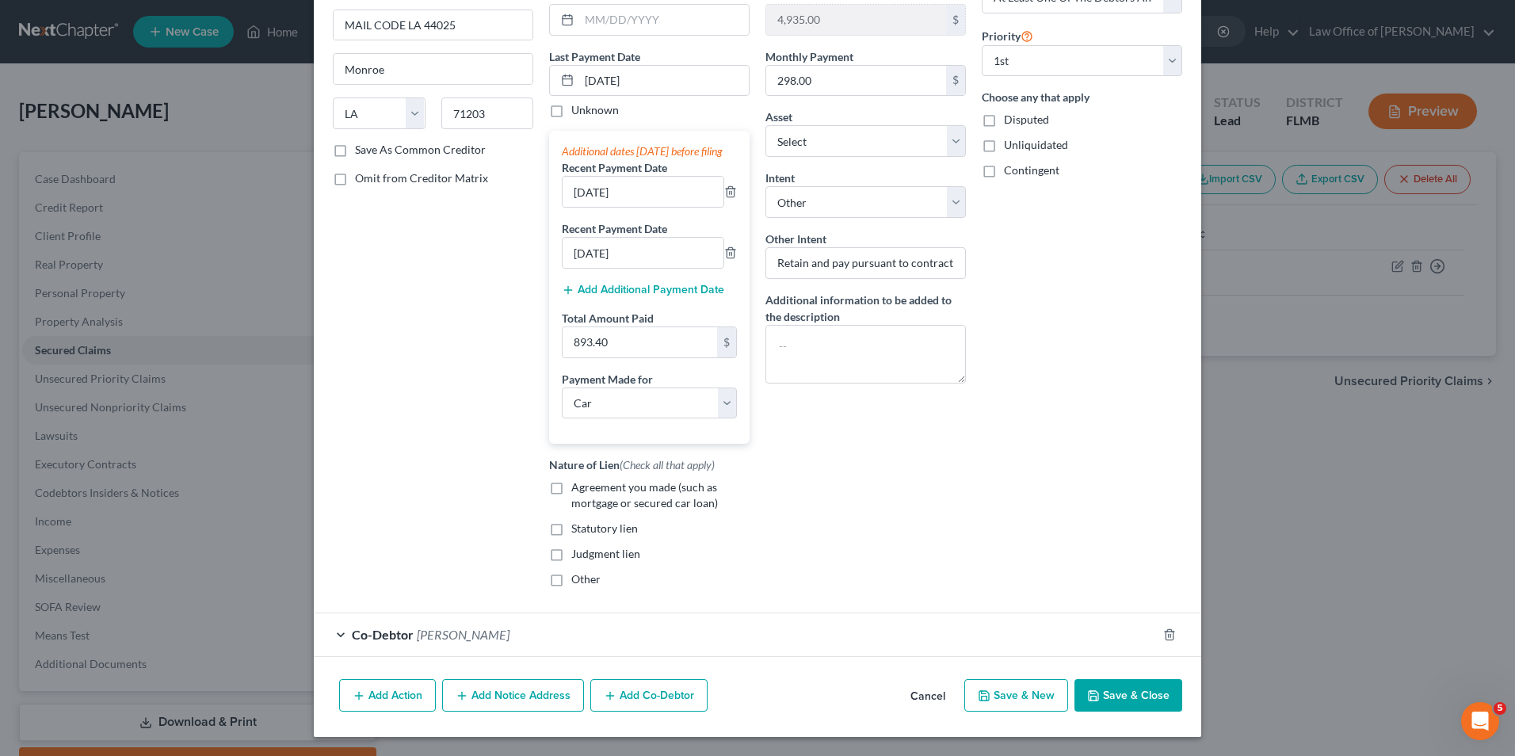
click at [1096, 688] on button "Save & Close" at bounding box center [1129, 695] width 108 height 33
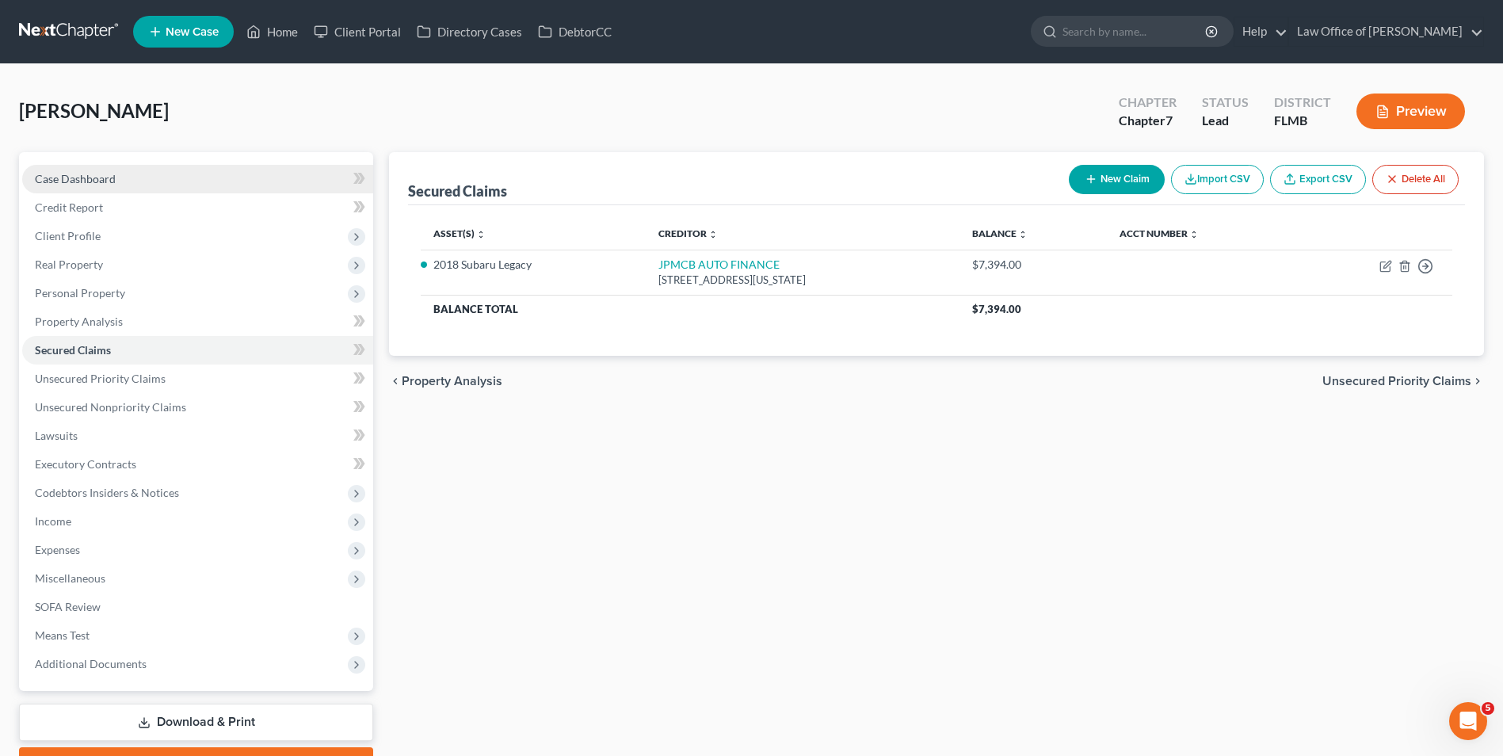
click at [139, 173] on link "Case Dashboard" at bounding box center [197, 179] width 351 height 29
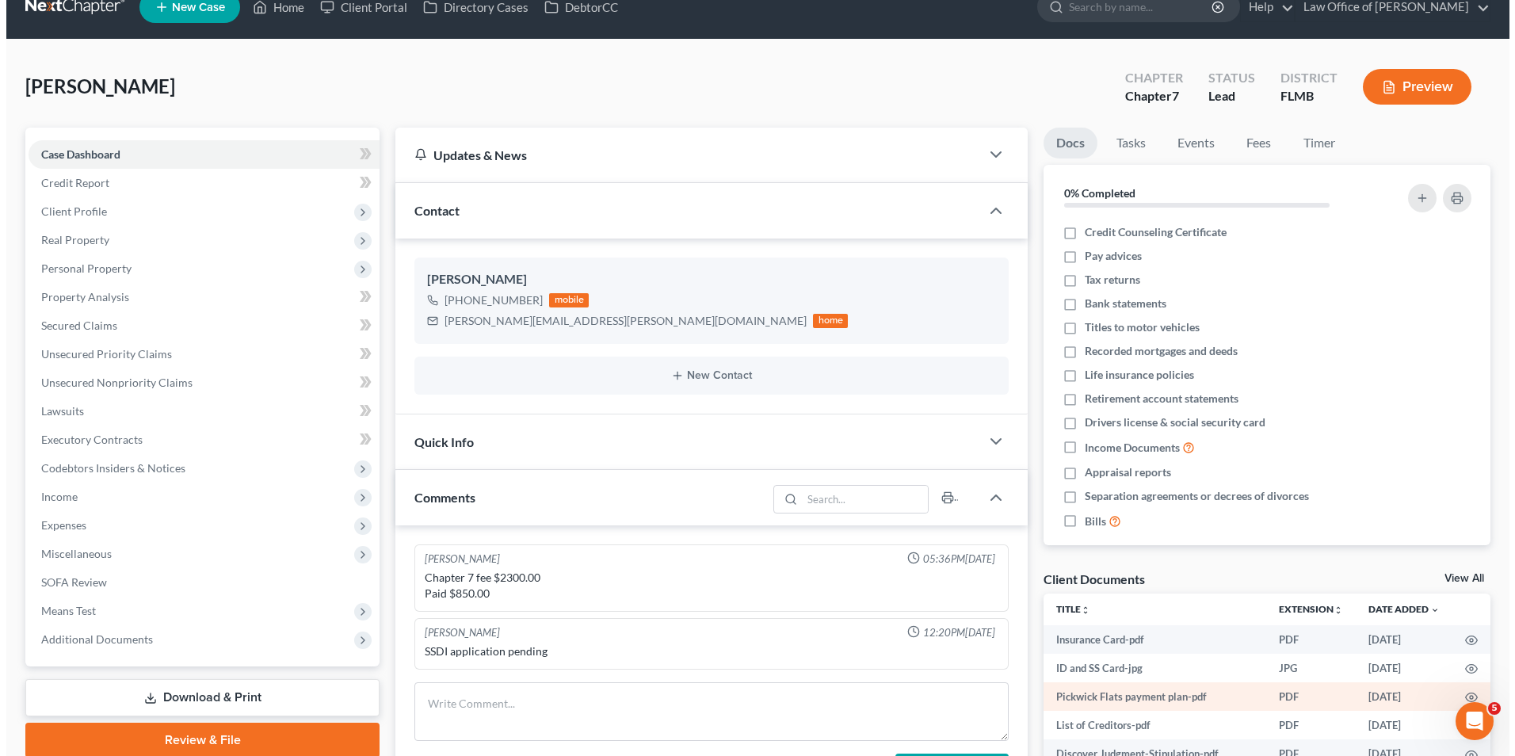
scroll to position [4, 0]
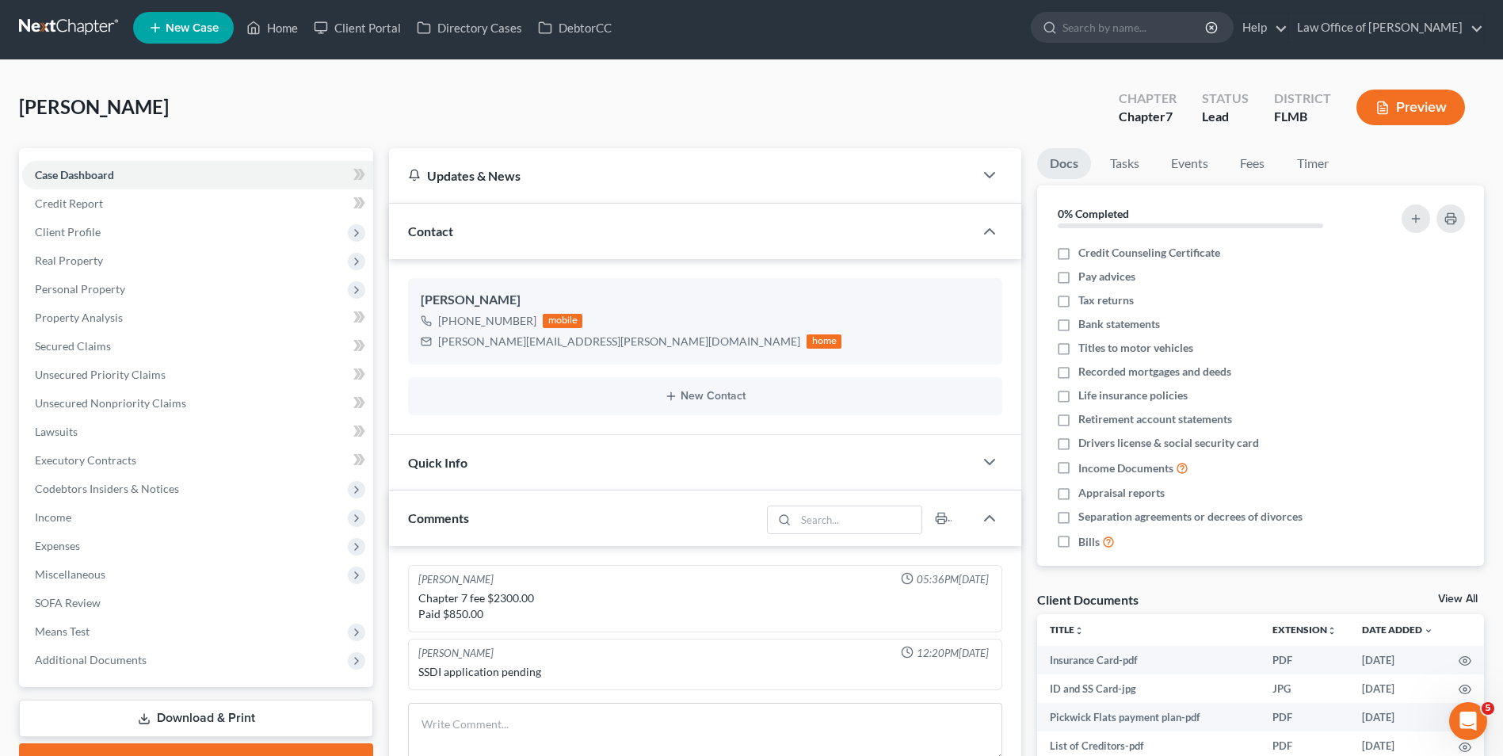
click at [1380, 97] on button "Preview" at bounding box center [1411, 108] width 109 height 36
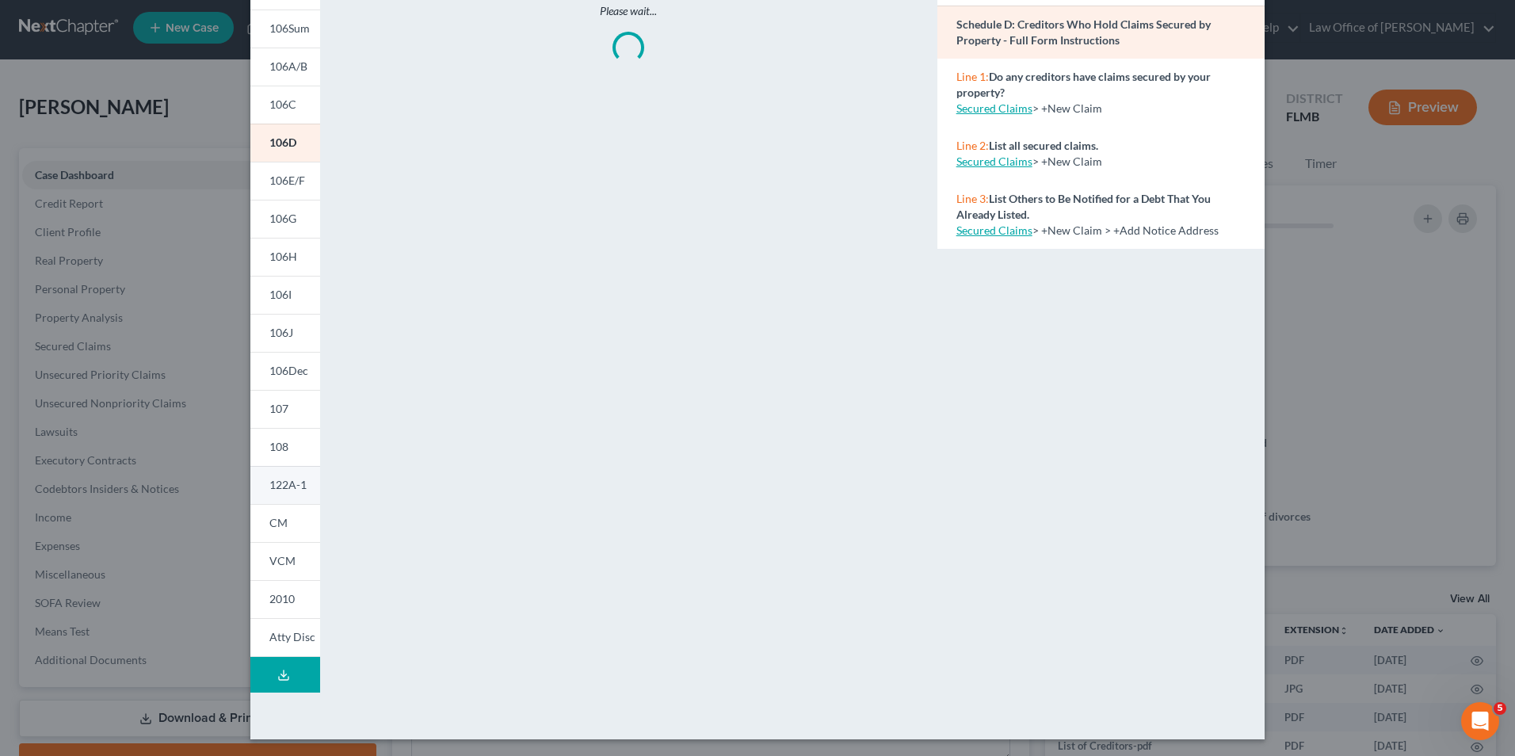
scroll to position [123, 0]
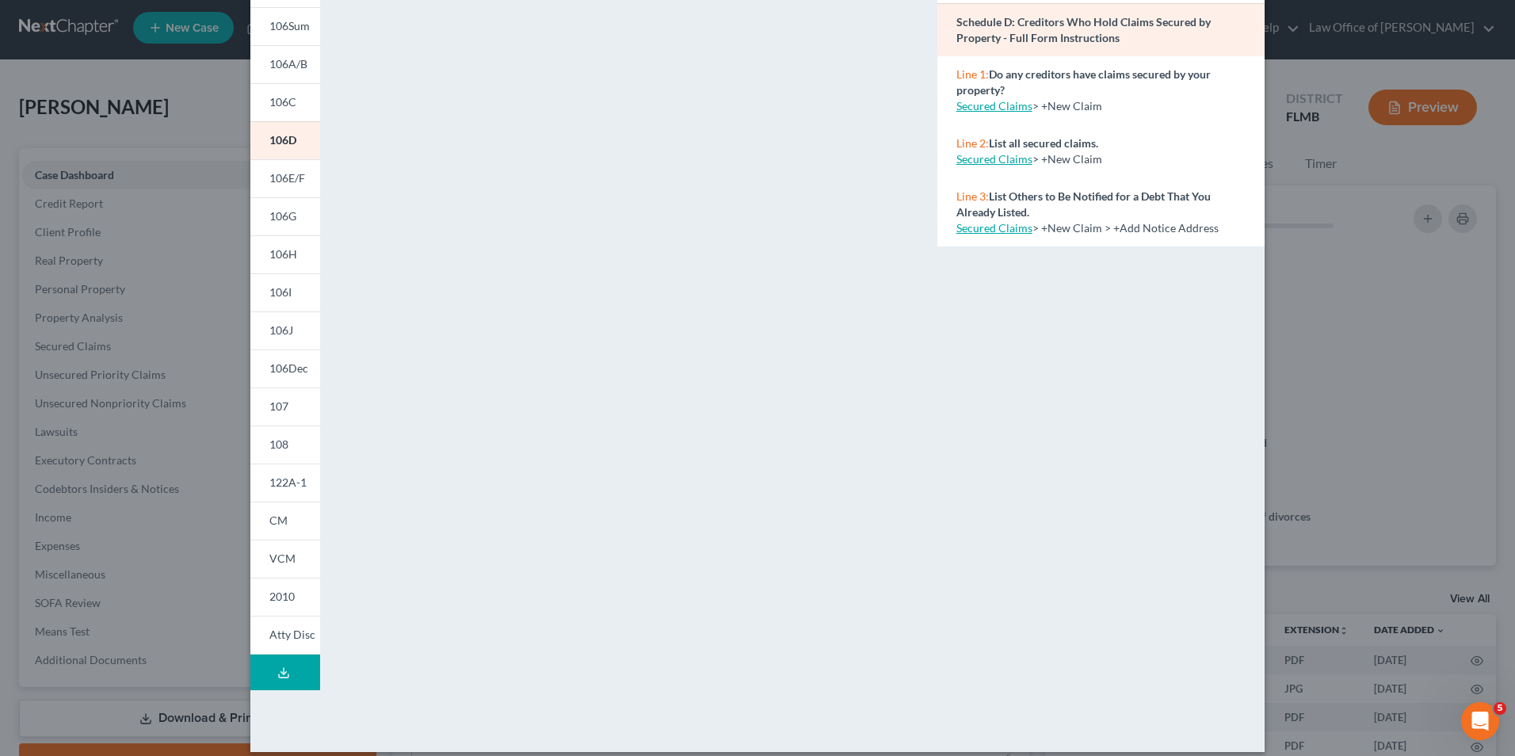
click at [282, 667] on icon at bounding box center [283, 672] width 13 height 13
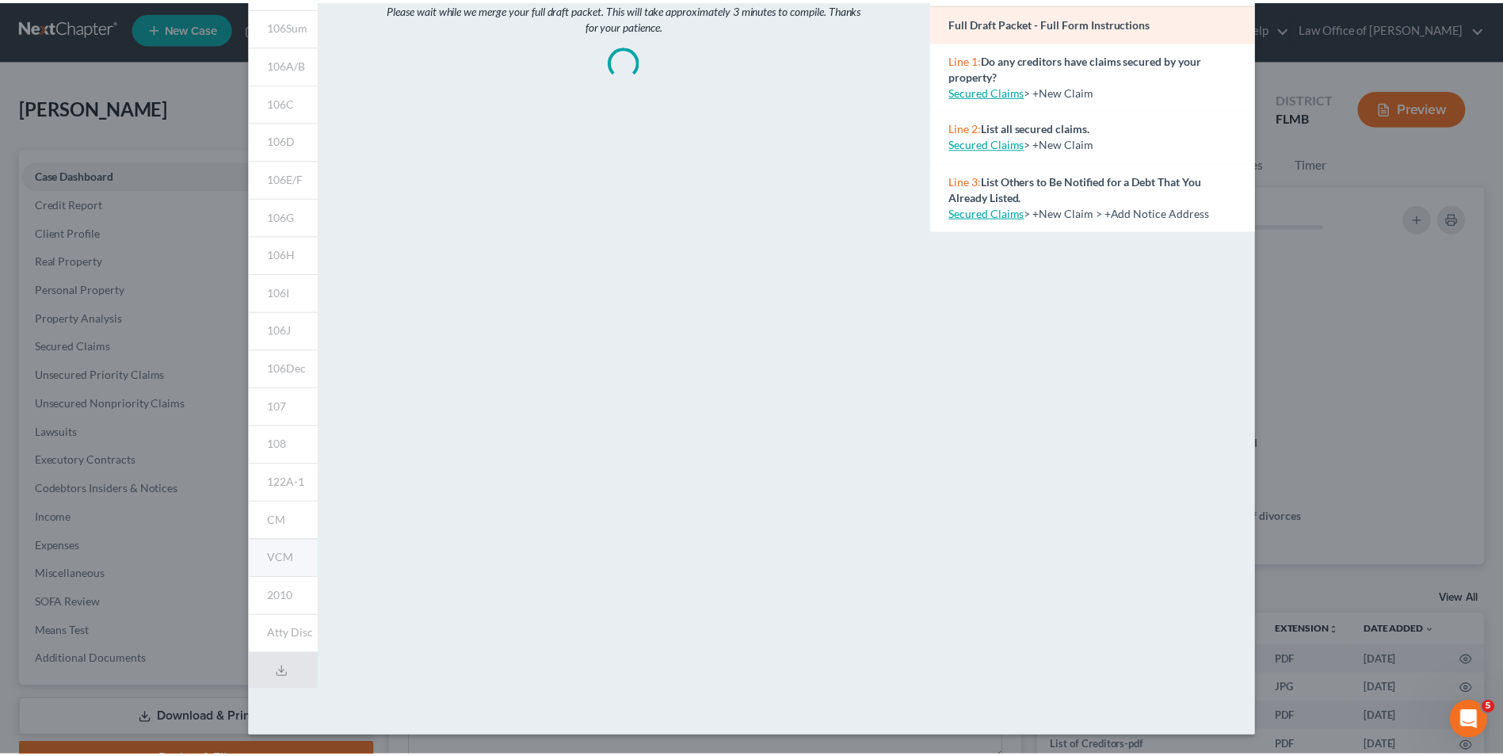
scroll to position [0, 0]
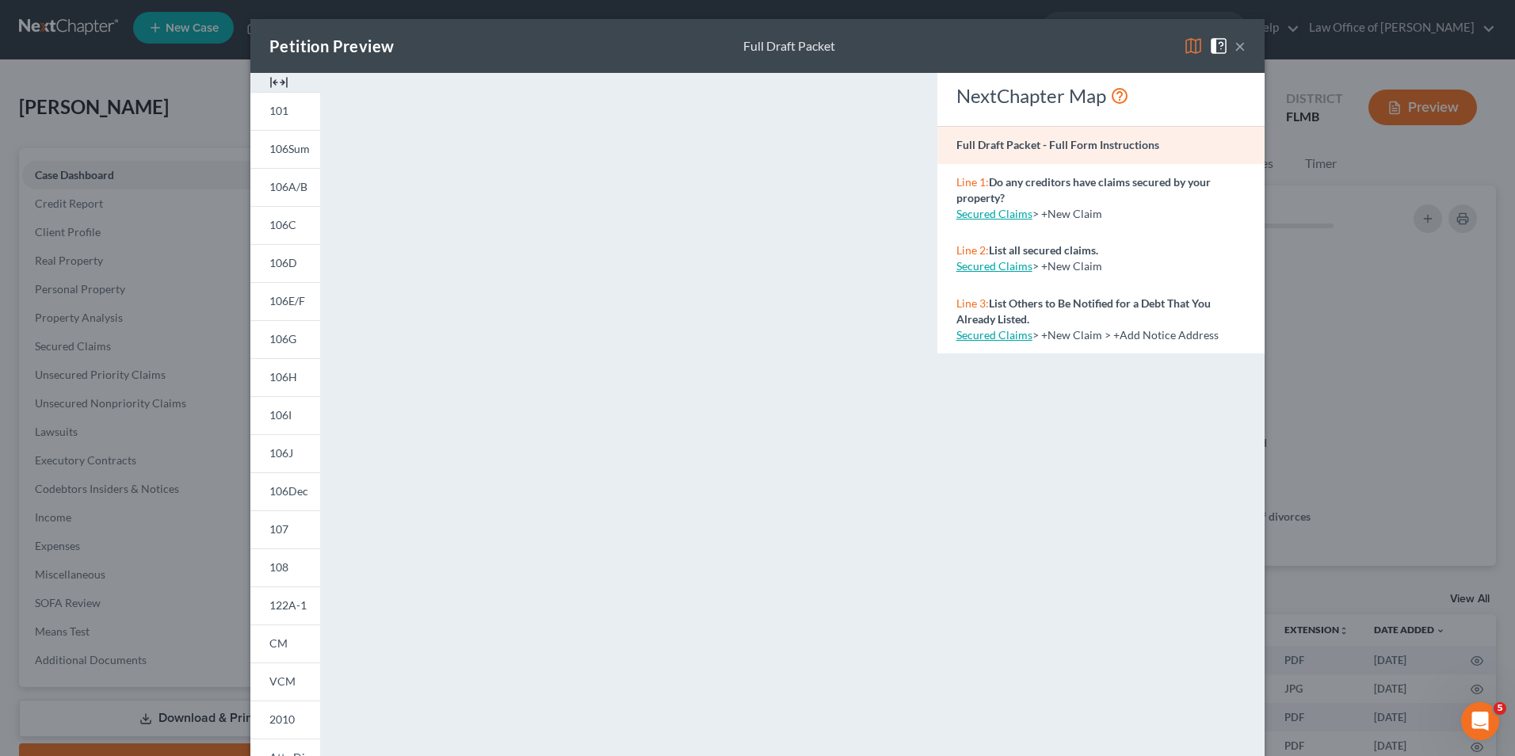
click at [1352, 231] on div "Petition Preview Full Draft Packet × 101 106Sum 106A/B 106C 106D 106E/F 106G 10…" at bounding box center [757, 378] width 1515 height 756
